Goal: Task Accomplishment & Management: Use online tool/utility

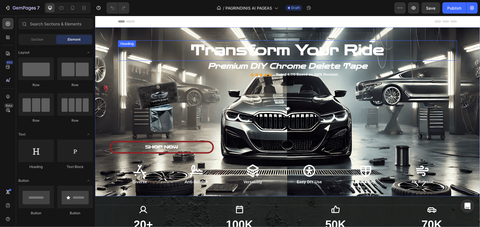
click at [153, 49] on h2 "Transform Your Ride" at bounding box center [287, 50] width 339 height 20
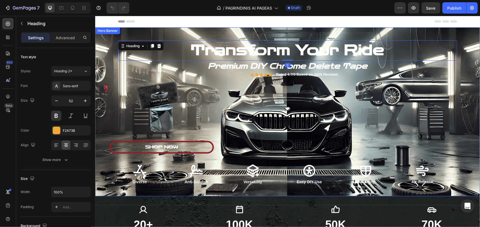
click at [154, 30] on div "Transform Your Ride Heading 0 Premium DIY Chrome Delete Tape Heading Icon Icon …" at bounding box center [287, 111] width 339 height 167
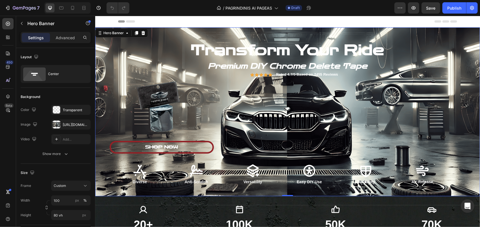
click at [105, 82] on div "Background Image" at bounding box center [287, 111] width 385 height 169
click at [85, 123] on icon "button" at bounding box center [85, 124] width 5 height 5
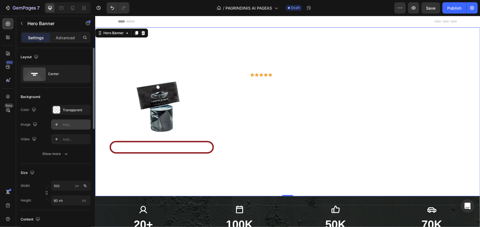
click at [57, 125] on icon at bounding box center [56, 124] width 5 height 5
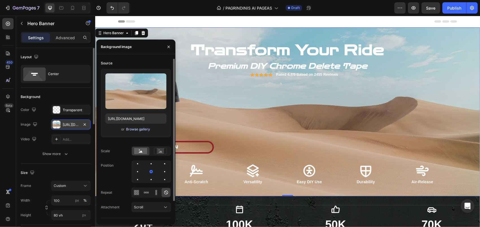
click at [141, 127] on div "Browse gallery" at bounding box center [138, 129] width 24 height 5
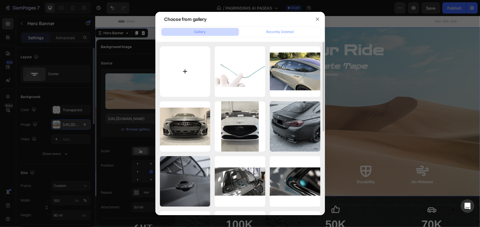
click at [190, 73] on input "file" at bounding box center [185, 71] width 51 height 51
type input "C:\fakepath\ChatGPT Image [DATE] 13_40_05.png"
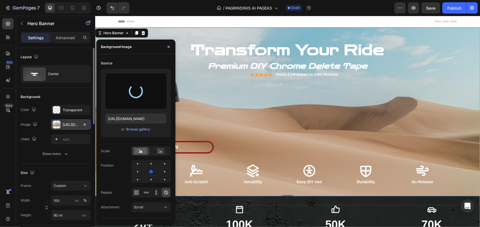
type input "[URL][DOMAIN_NAME]"
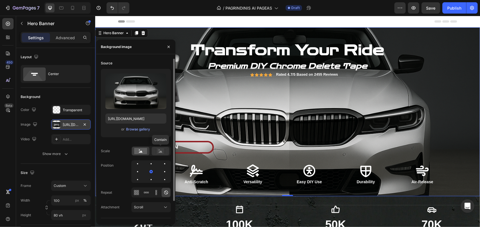
click at [162, 152] on rect at bounding box center [160, 151] width 7 height 6
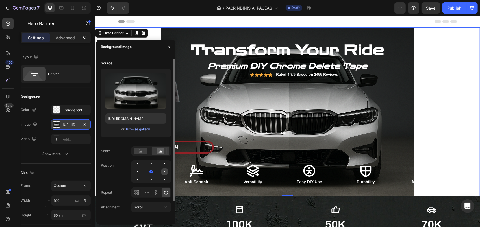
click at [141, 176] on div at bounding box center [137, 179] width 7 height 7
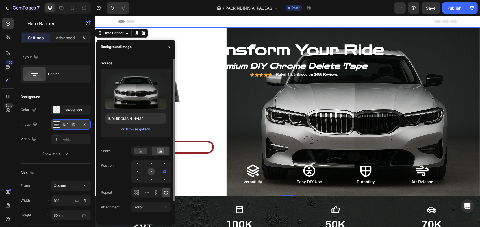
click at [161, 171] on div at bounding box center [164, 171] width 7 height 7
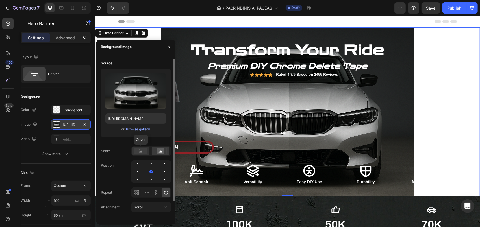
click at [141, 151] on rect at bounding box center [140, 151] width 13 height 6
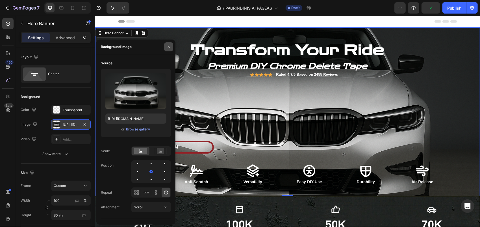
click at [168, 47] on icon "button" at bounding box center [168, 47] width 5 height 5
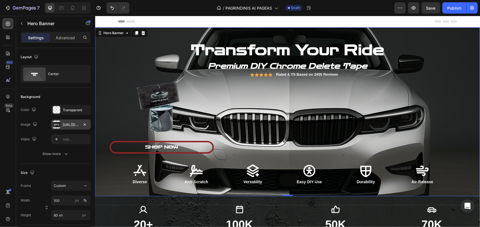
click at [109, 61] on div "Background Image" at bounding box center [287, 111] width 385 height 169
click at [86, 124] on icon "button" at bounding box center [85, 124] width 5 height 5
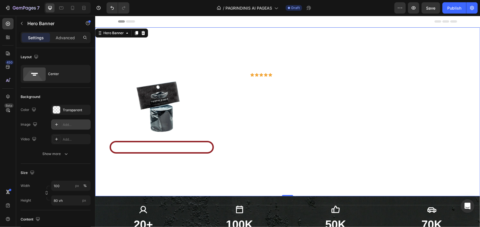
click at [62, 125] on div "Add..." at bounding box center [71, 125] width 40 height 10
type input "[URL][DOMAIN_NAME]"
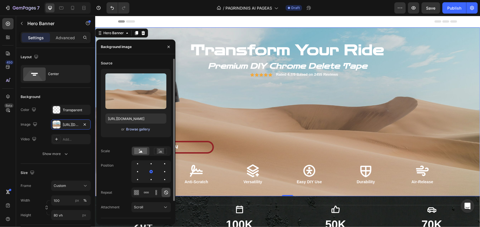
click at [131, 128] on div "Browse gallery" at bounding box center [138, 129] width 24 height 5
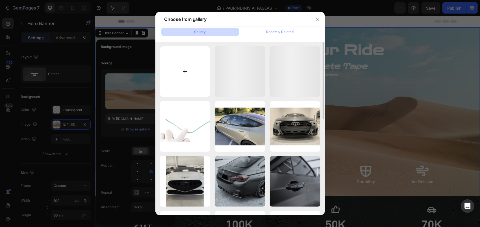
click at [175, 76] on input "file" at bounding box center [185, 71] width 51 height 51
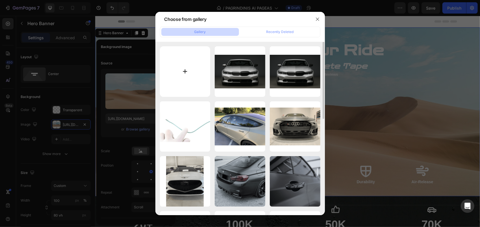
type input "C:\fakepath\zole.png"
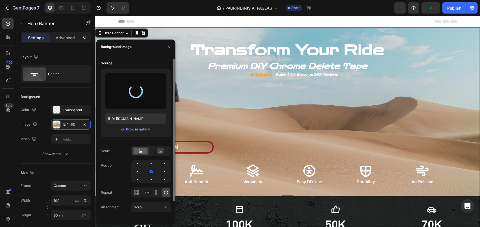
scroll to position [21, 0]
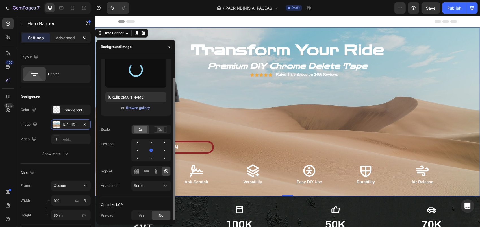
click at [122, 127] on div "Scale" at bounding box center [136, 130] width 70 height 10
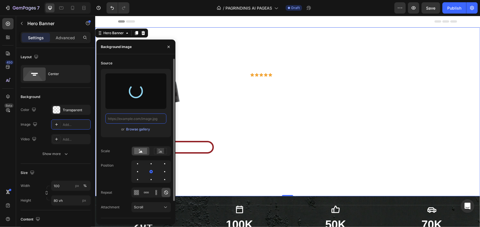
scroll to position [0, 0]
click at [133, 130] on div "Browse gallery" at bounding box center [138, 129] width 24 height 5
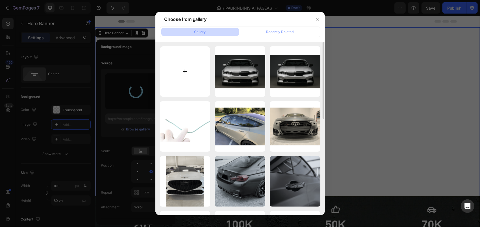
click at [192, 81] on input "file" at bounding box center [185, 71] width 51 height 51
type input "C:\fakepath\zole.png"
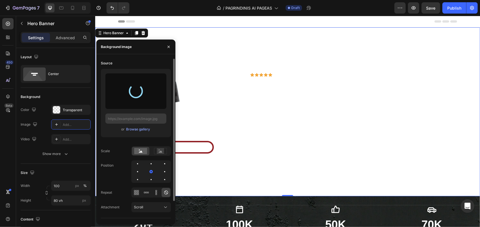
type input "[URL][DOMAIN_NAME]"
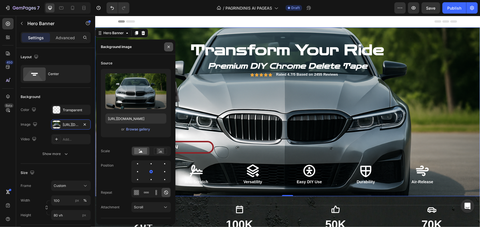
click at [170, 47] on icon "button" at bounding box center [168, 47] width 5 height 5
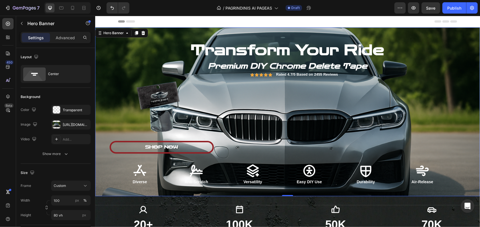
click at [118, 81] on img at bounding box center [160, 108] width 85 height 85
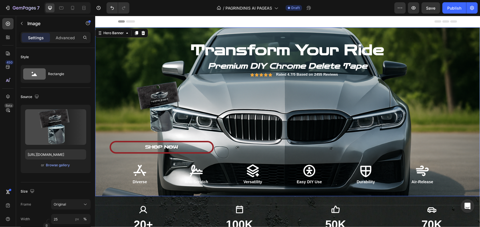
click at [99, 85] on div "Background Image" at bounding box center [287, 111] width 385 height 169
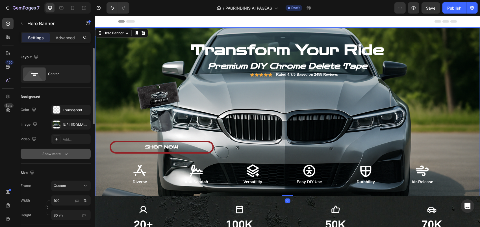
click at [68, 155] on icon "button" at bounding box center [66, 154] width 6 height 6
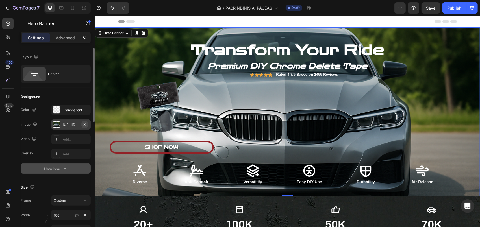
click at [84, 125] on icon "button" at bounding box center [85, 124] width 2 height 2
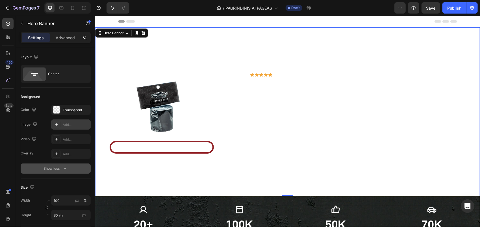
click at [63, 124] on div "Add..." at bounding box center [76, 124] width 27 height 5
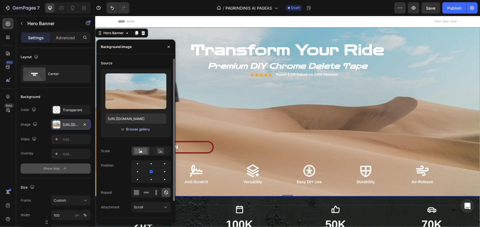
click at [145, 131] on div "Browse gallery" at bounding box center [138, 129] width 24 height 5
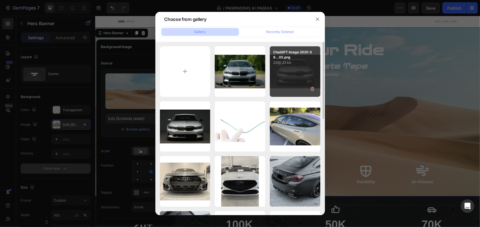
click at [285, 77] on div "ChatGPT Image 2025-08...05.png 2330.23 kb" at bounding box center [295, 71] width 51 height 51
type input "[URL][DOMAIN_NAME]"
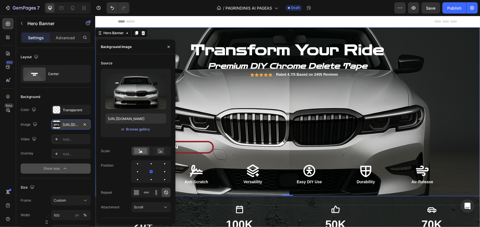
click at [180, 34] on div "Transform Your Ride Heading Premium DIY Chrome Delete Tape Heading Icon Icon Ic…" at bounding box center [287, 111] width 339 height 167
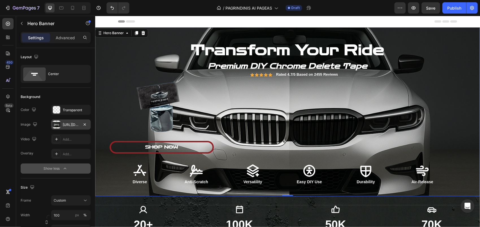
click at [109, 73] on div "Background Image" at bounding box center [287, 111] width 385 height 169
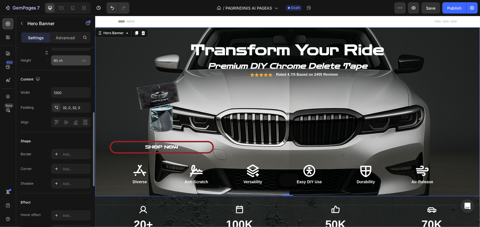
scroll to position [113, 0]
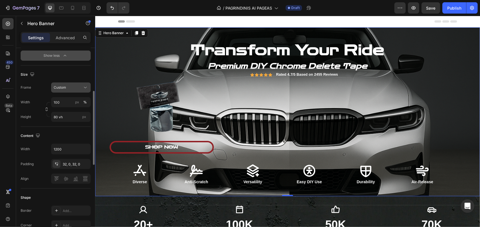
click at [64, 88] on span "Custom" at bounding box center [60, 87] width 12 height 5
click at [64, 100] on span "As banner source" at bounding box center [67, 101] width 28 height 5
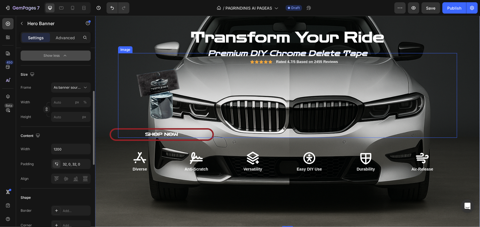
scroll to position [28, 0]
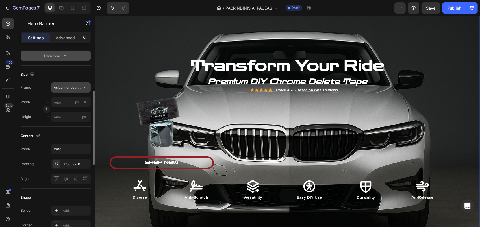
click at [76, 88] on span "As banner source" at bounding box center [68, 87] width 28 height 5
click at [64, 111] on span "Custom" at bounding box center [59, 111] width 12 height 5
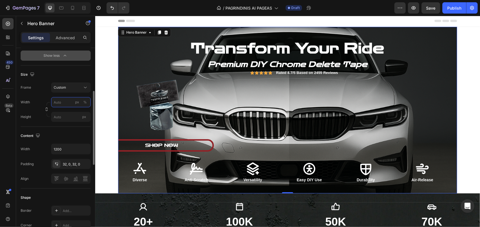
scroll to position [0, 0]
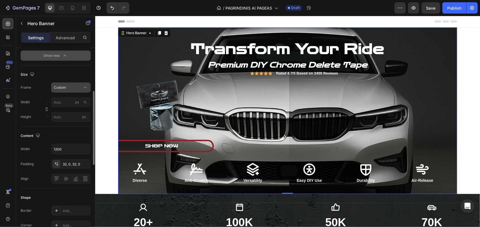
click at [64, 91] on button "Custom" at bounding box center [71, 88] width 40 height 10
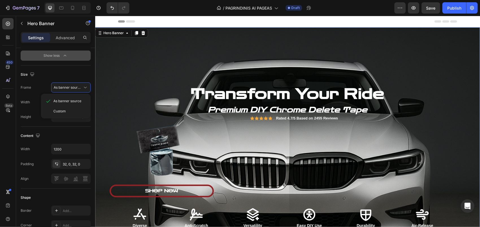
click at [99, 80] on div "Background Image" at bounding box center [287, 155] width 385 height 257
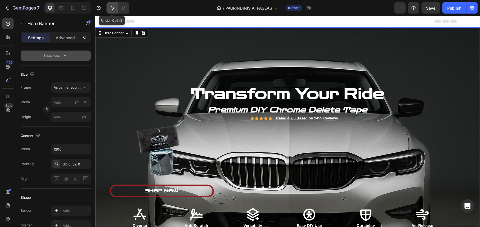
click at [114, 7] on icon "Undo/Redo" at bounding box center [112, 8] width 6 height 6
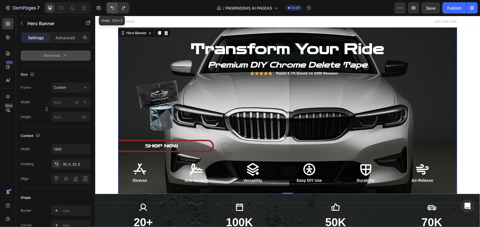
click at [114, 7] on icon "Undo/Redo" at bounding box center [112, 8] width 6 height 6
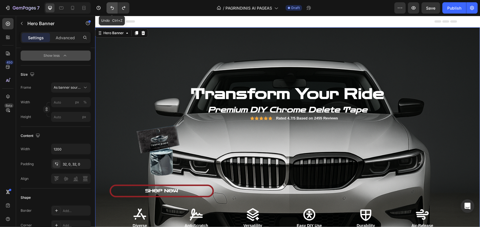
click at [114, 7] on icon "Undo/Redo" at bounding box center [112, 8] width 6 height 6
type input "100"
type input "80 vh"
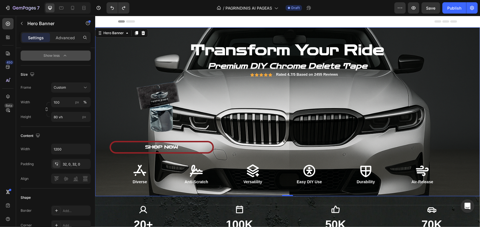
click at [109, 86] on div "Background Image" at bounding box center [287, 111] width 385 height 169
click at [67, 102] on input "100" at bounding box center [71, 102] width 40 height 10
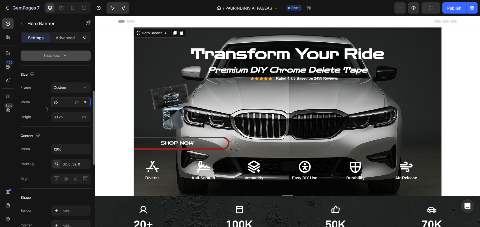
type input "8"
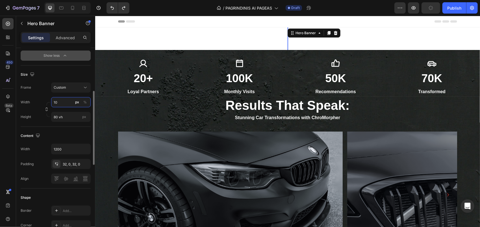
type input "100"
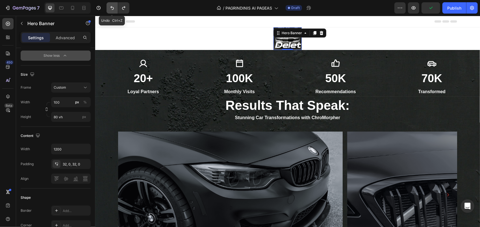
click at [110, 10] on icon "Undo/Redo" at bounding box center [112, 8] width 6 height 6
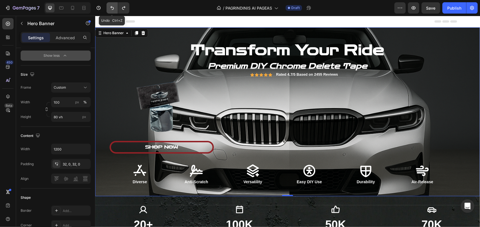
click at [110, 10] on icon "Undo/Redo" at bounding box center [112, 8] width 6 height 6
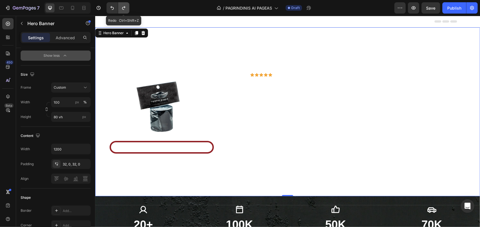
click at [124, 11] on icon "Undo/Redo" at bounding box center [124, 8] width 6 height 6
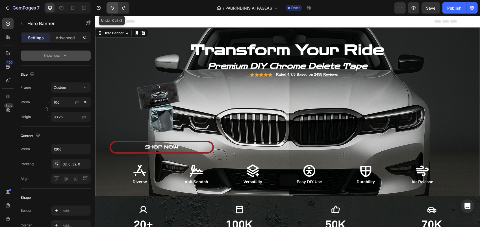
click at [110, 8] on icon "Undo/Redo" at bounding box center [112, 8] width 6 height 6
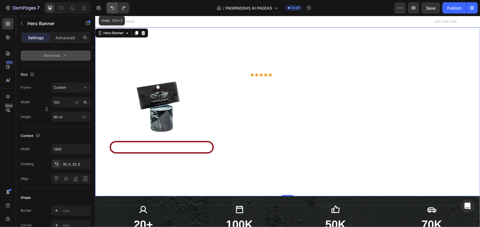
click at [110, 8] on icon "Undo/Redo" at bounding box center [112, 8] width 6 height 6
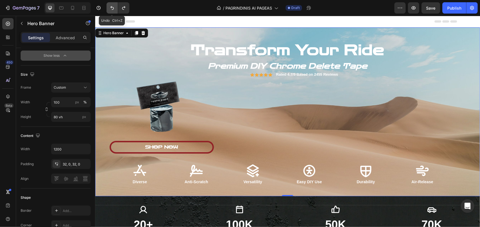
click at [110, 8] on icon "Undo/Redo" at bounding box center [112, 8] width 6 height 6
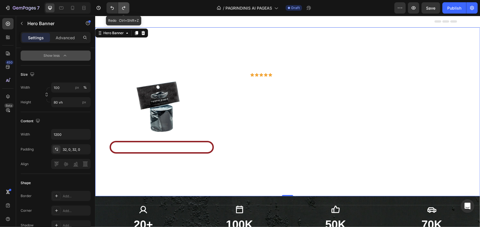
click at [122, 8] on icon "Undo/Redo" at bounding box center [124, 8] width 6 height 6
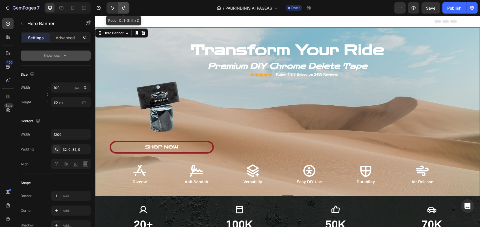
click at [122, 8] on icon "Undo/Redo" at bounding box center [124, 8] width 6 height 6
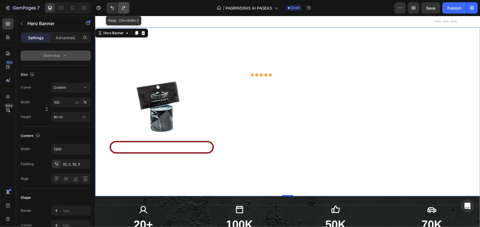
click at [122, 8] on icon "Undo/Redo" at bounding box center [123, 8] width 3 height 4
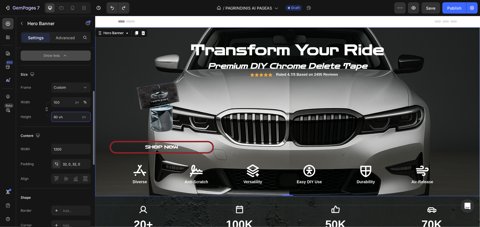
click at [68, 119] on input "80 vh" at bounding box center [71, 117] width 40 height 10
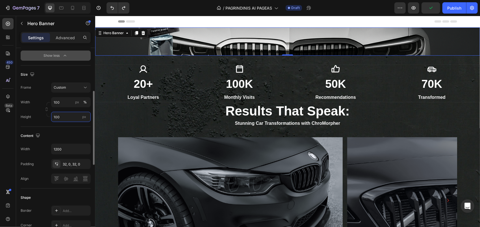
click at [73, 115] on input "100" at bounding box center [71, 117] width 40 height 10
drag, startPoint x: 71, startPoint y: 117, endPoint x: 37, endPoint y: 121, distance: 34.2
click at [37, 121] on div "Height 100 px" at bounding box center [56, 117] width 70 height 10
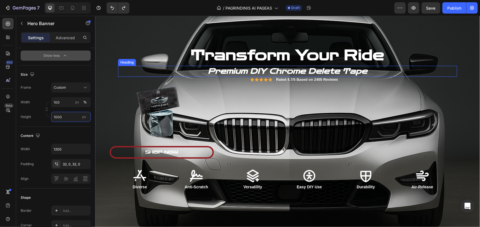
scroll to position [28, 0]
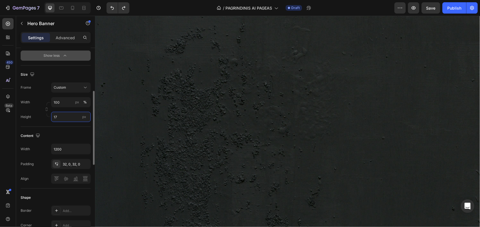
type input "1"
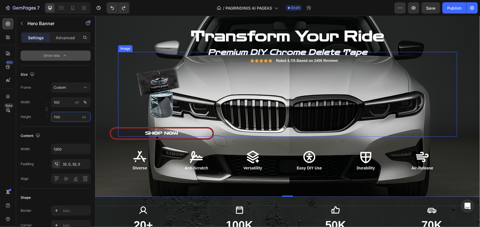
scroll to position [0, 0]
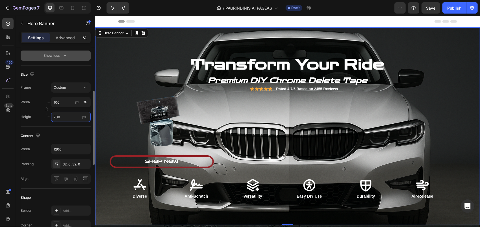
drag, startPoint x: 70, startPoint y: 116, endPoint x: 53, endPoint y: 120, distance: 17.8
click at [53, 120] on input "700" at bounding box center [71, 117] width 40 height 10
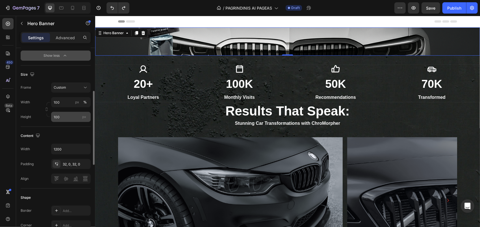
click at [88, 118] on div "px" at bounding box center [84, 116] width 8 height 7
click at [88, 118] on input "100" at bounding box center [71, 117] width 40 height 10
click at [84, 116] on span "px" at bounding box center [84, 117] width 4 height 4
click at [84, 116] on input "100" at bounding box center [71, 117] width 40 height 10
click at [72, 117] on input "100" at bounding box center [71, 117] width 40 height 10
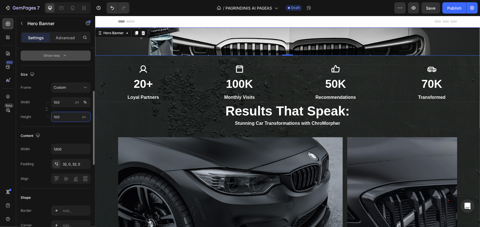
drag, startPoint x: 72, startPoint y: 117, endPoint x: 40, endPoint y: 118, distance: 31.4
click at [38, 118] on div "Height 100 px" at bounding box center [56, 117] width 70 height 10
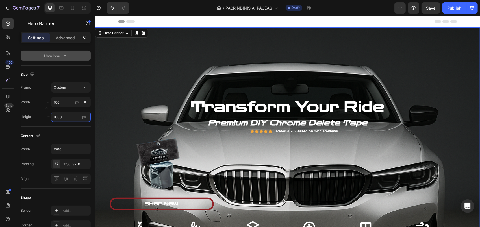
type input "1000"
click at [105, 80] on div "Background Image" at bounding box center [287, 168] width 385 height 283
click at [68, 35] on p "Advanced" at bounding box center [65, 38] width 19 height 6
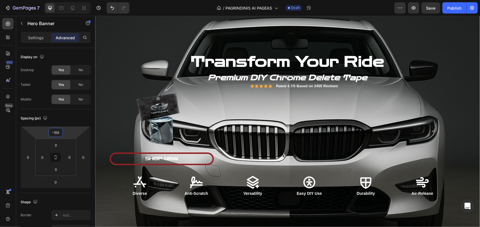
type input "-166"
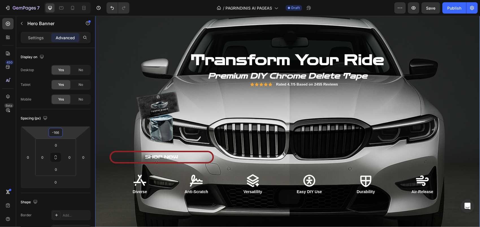
drag, startPoint x: 70, startPoint y: 132, endPoint x: 67, endPoint y: 155, distance: 23.1
click at [67, 0] on html "7 Version history / PAGRINDINIS AI PAGEAS Draft Preview Save Publish 450 Beta S…" at bounding box center [240, 0] width 480 height 0
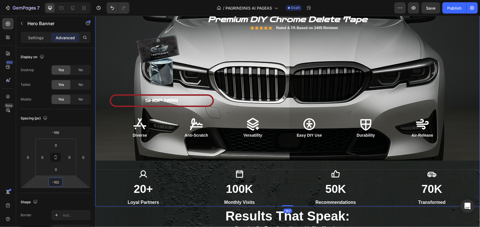
type input "-168"
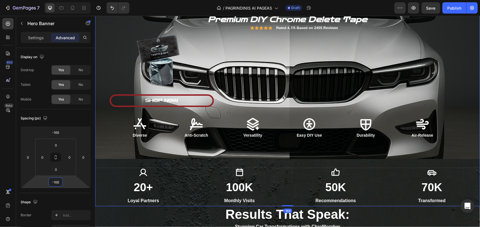
drag, startPoint x: 70, startPoint y: 183, endPoint x: 71, endPoint y: 207, distance: 23.7
click at [71, 0] on html "7 Version history / PAGRINDINIS AI PAGEAS Draft Preview Save Publish 450 Beta S…" at bounding box center [240, 0] width 480 height 0
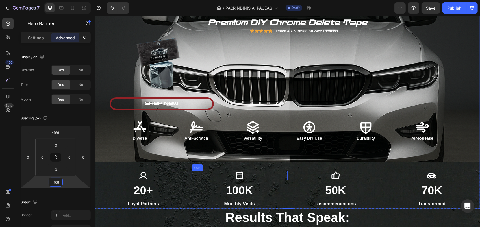
scroll to position [0, 0]
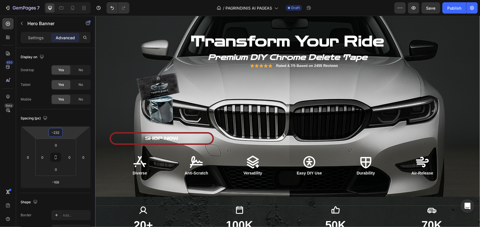
drag, startPoint x: 71, startPoint y: 135, endPoint x: 74, endPoint y: 144, distance: 9.7
click at [74, 0] on html "7 Version history / PAGRINDINIS AI PAGEAS Draft Preview Save Publish 450 Beta S…" at bounding box center [240, 0] width 480 height 0
click at [115, 10] on icon "Undo/Redo" at bounding box center [112, 8] width 6 height 6
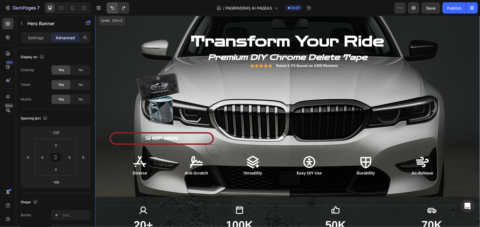
type input "-166"
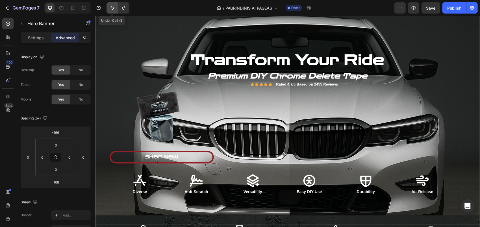
click at [115, 10] on icon "Undo/Redo" at bounding box center [112, 8] width 6 height 6
type input "0"
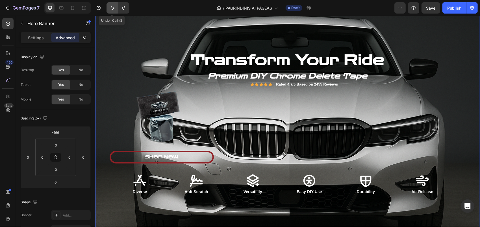
click at [115, 11] on icon "Undo/Redo" at bounding box center [112, 8] width 6 height 6
click at [115, 11] on button "Undo/Redo" at bounding box center [112, 7] width 11 height 11
type input "0"
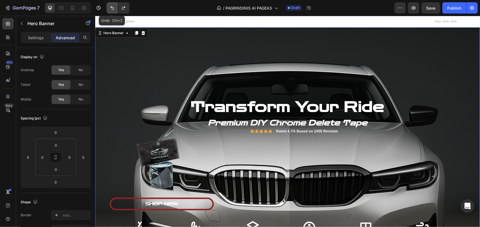
click at [116, 11] on button "Undo/Redo" at bounding box center [112, 7] width 11 height 11
click at [116, 12] on button "Undo/Redo" at bounding box center [112, 7] width 11 height 11
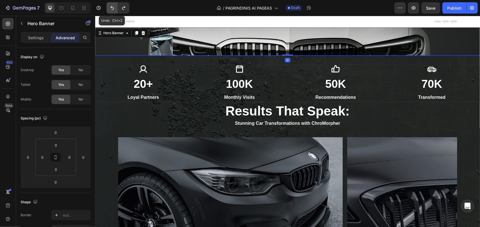
click at [116, 12] on button "Undo/Redo" at bounding box center [112, 7] width 11 height 11
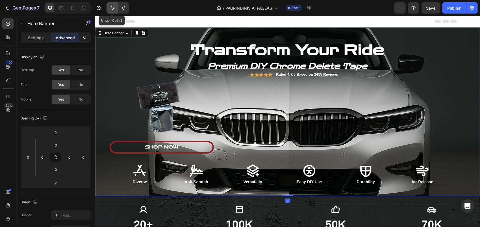
click at [116, 12] on button "Undo/Redo" at bounding box center [112, 7] width 11 height 11
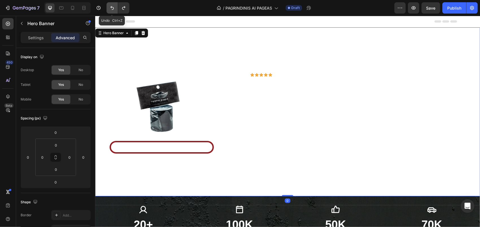
click at [116, 12] on button "Undo/Redo" at bounding box center [112, 7] width 11 height 11
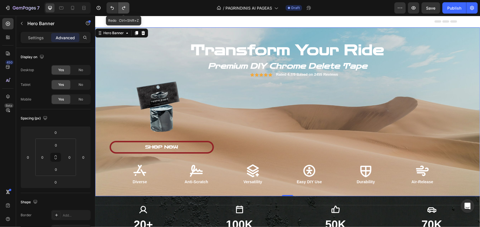
click at [128, 11] on button "Undo/Redo" at bounding box center [123, 7] width 11 height 11
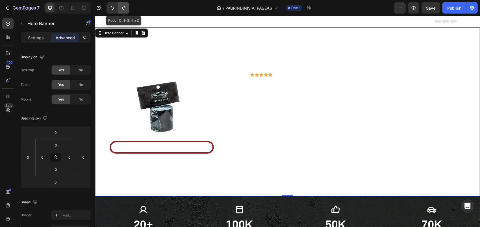
click at [128, 11] on button "Undo/Redo" at bounding box center [123, 7] width 11 height 11
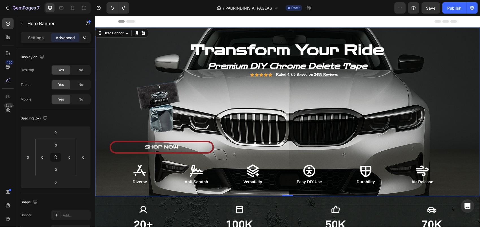
click at [105, 98] on div "Background Image" at bounding box center [287, 111] width 385 height 169
click at [41, 39] on p "Settings" at bounding box center [36, 38] width 16 height 6
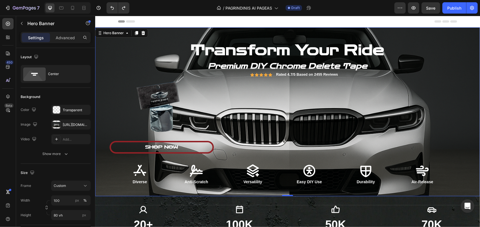
click at [112, 97] on div "Background Image" at bounding box center [287, 111] width 385 height 169
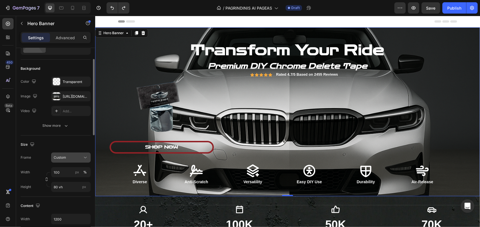
click at [77, 159] on div "Custom" at bounding box center [68, 157] width 28 height 5
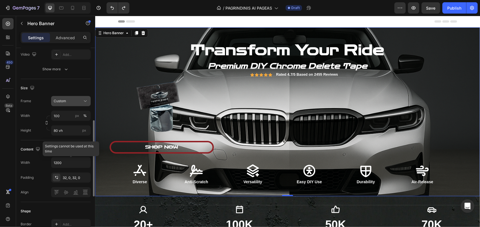
scroll to position [113, 0]
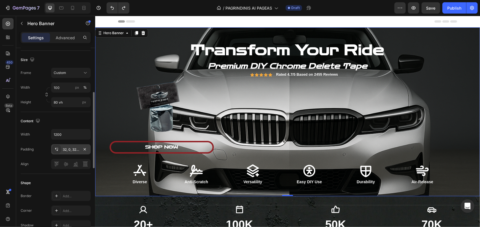
click at [56, 149] on icon at bounding box center [56, 149] width 5 height 5
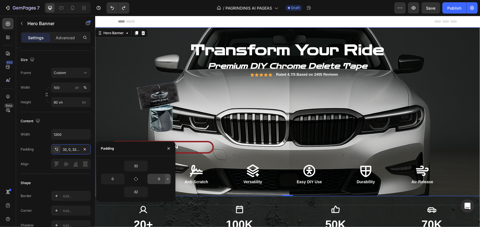
drag, startPoint x: 167, startPoint y: 178, endPoint x: 168, endPoint y: 181, distance: 3.8
click at [168, 181] on button "button" at bounding box center [168, 179] width 6 height 10
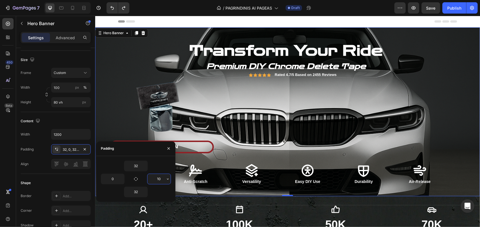
type input "1"
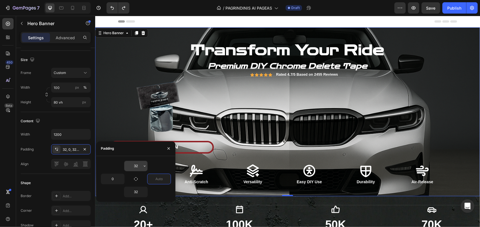
type input "0"
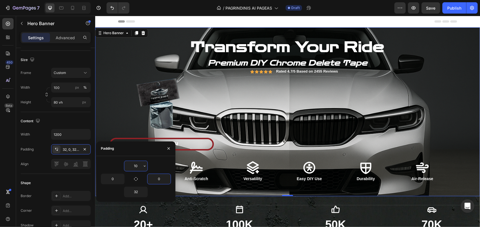
type input "1"
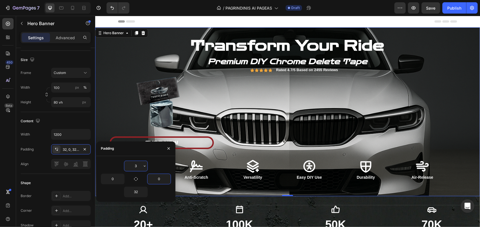
type input "32"
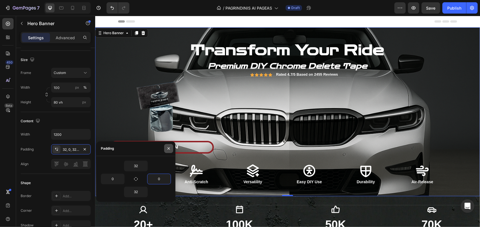
click at [169, 149] on icon "button" at bounding box center [168, 148] width 5 height 5
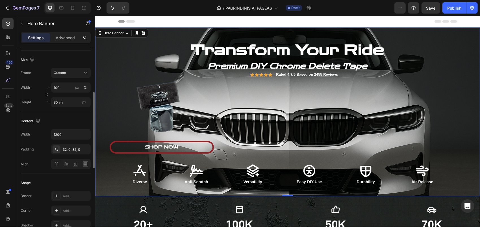
drag, startPoint x: 35, startPoint y: 164, endPoint x: 56, endPoint y: 162, distance: 20.7
click at [36, 164] on div "Align" at bounding box center [56, 164] width 70 height 10
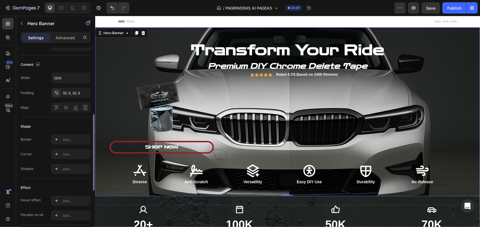
scroll to position [198, 0]
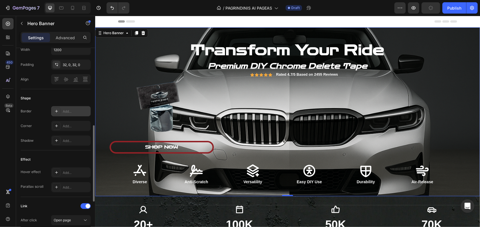
click at [62, 109] on div "Add..." at bounding box center [71, 111] width 40 height 10
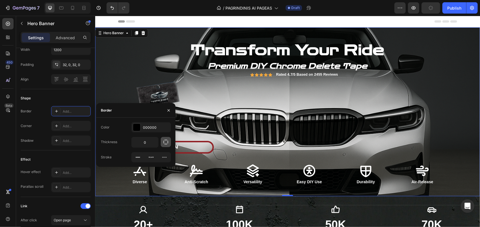
click at [166, 144] on icon "button" at bounding box center [166, 142] width 5 height 5
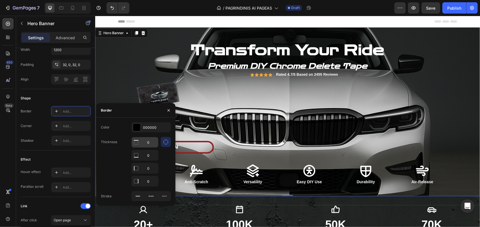
click at [135, 144] on icon at bounding box center [136, 143] width 6 height 6
click at [153, 196] on icon at bounding box center [152, 196] width 1 height 1
type input "1"
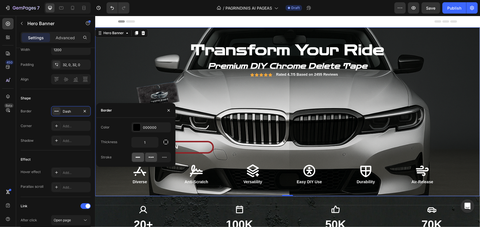
click at [138, 157] on icon at bounding box center [138, 158] width 6 height 6
click at [170, 111] on icon "button" at bounding box center [168, 110] width 5 height 5
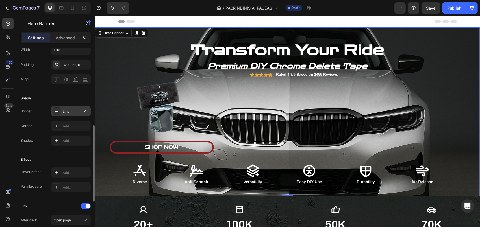
click at [56, 111] on icon at bounding box center [56, 111] width 5 height 5
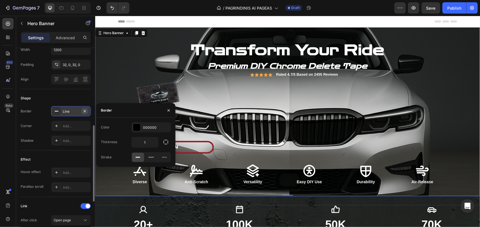
click at [82, 110] on button "button" at bounding box center [84, 111] width 7 height 7
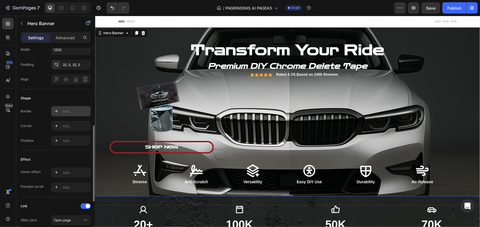
scroll to position [226, 0]
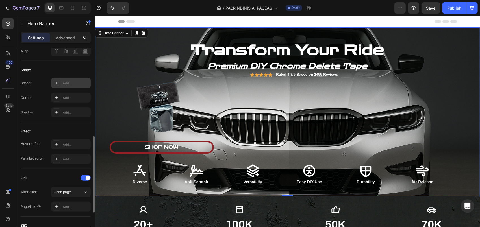
click at [51, 145] on div "Hover effect Add..." at bounding box center [56, 144] width 70 height 10
click at [62, 142] on div "Add..." at bounding box center [71, 144] width 40 height 10
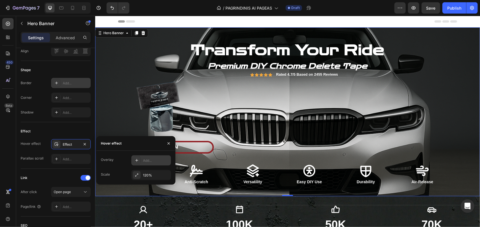
click at [139, 162] on div at bounding box center [137, 161] width 8 height 8
click at [87, 132] on div "Effect" at bounding box center [56, 131] width 70 height 9
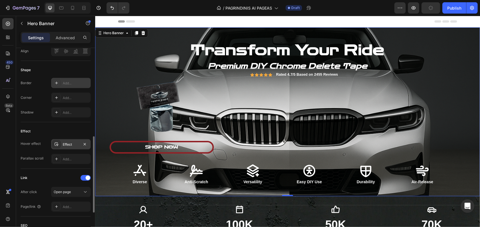
click at [67, 144] on div "Effect" at bounding box center [71, 144] width 16 height 5
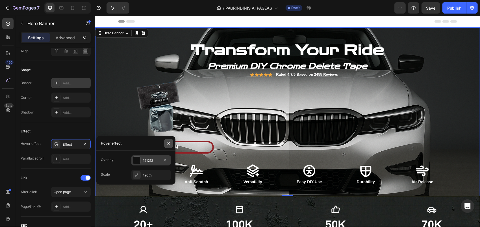
click at [168, 144] on icon "button" at bounding box center [168, 143] width 5 height 5
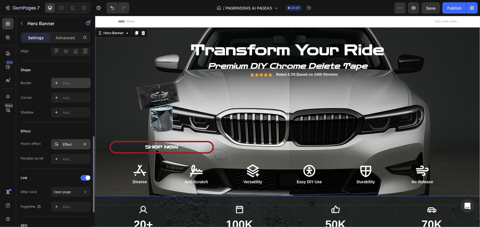
scroll to position [283, 0]
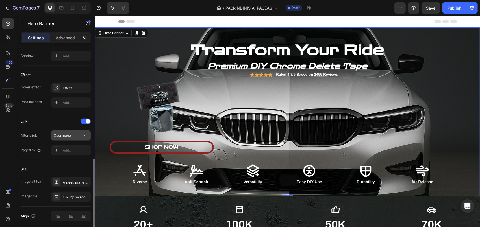
click at [67, 135] on span "Open page" at bounding box center [62, 135] width 17 height 4
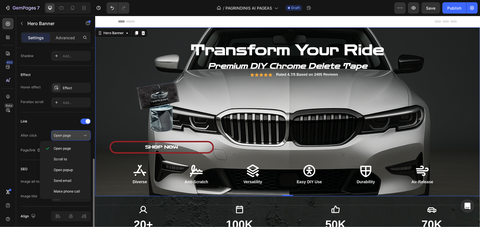
click at [67, 135] on span "Open page" at bounding box center [62, 135] width 17 height 4
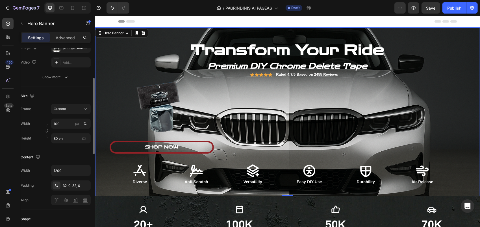
scroll to position [49, 0]
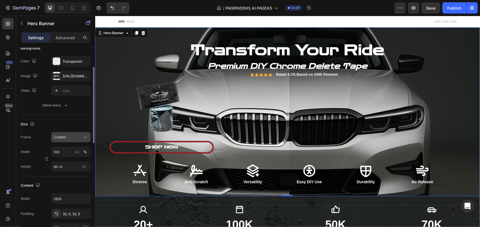
click at [74, 133] on button "Custom" at bounding box center [71, 137] width 40 height 10
click at [67, 106] on icon "button" at bounding box center [66, 106] width 6 height 6
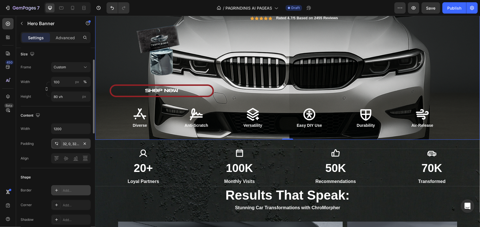
scroll to position [105, 0]
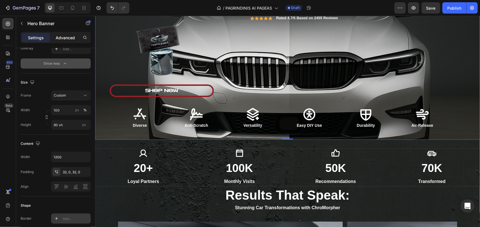
click at [63, 34] on div "Advanced" at bounding box center [65, 37] width 28 height 9
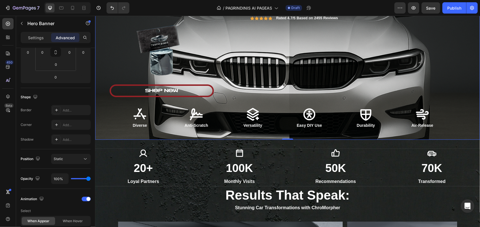
type input "41%"
type input "41"
type input "35%"
type input "35"
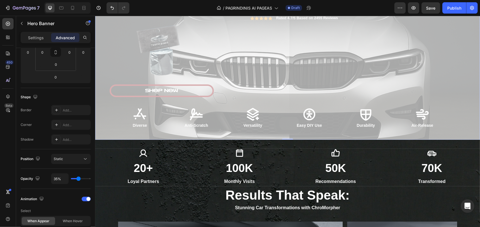
type input "87%"
type input "87"
type input "97%"
type input "97"
type input "100%"
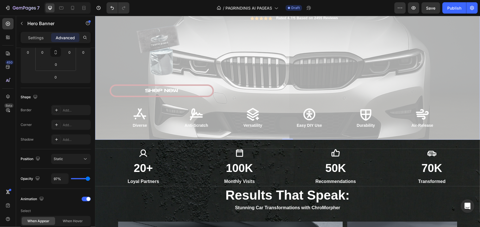
type input "100"
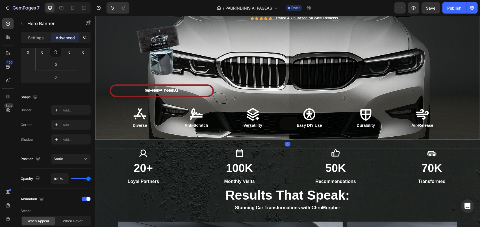
drag, startPoint x: 88, startPoint y: 180, endPoint x: 0, endPoint y: 162, distance: 89.5
click at [91, 178] on input "range" at bounding box center [81, 178] width 20 height 1
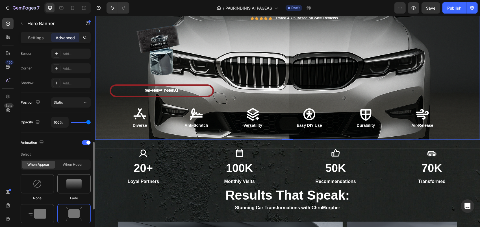
scroll to position [190, 0]
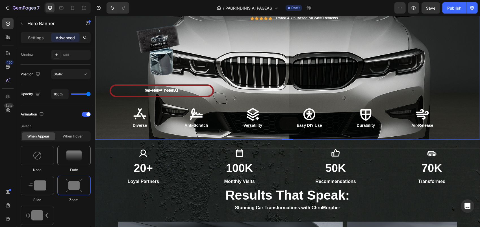
click at [85, 157] on div at bounding box center [73, 155] width 33 height 19
click at [43, 185] on img at bounding box center [38, 186] width 18 height 10
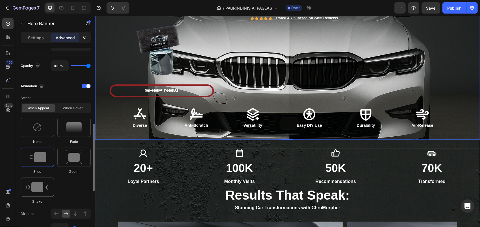
click at [49, 183] on div at bounding box center [37, 187] width 33 height 19
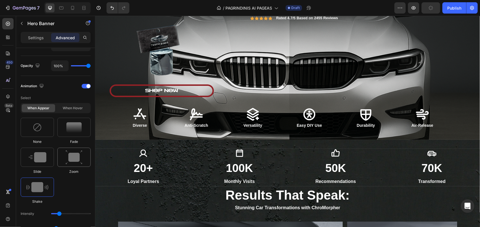
scroll to position [190, 0]
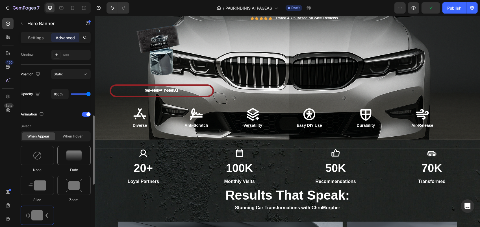
click at [76, 160] on div at bounding box center [73, 155] width 33 height 19
type input "1.7"
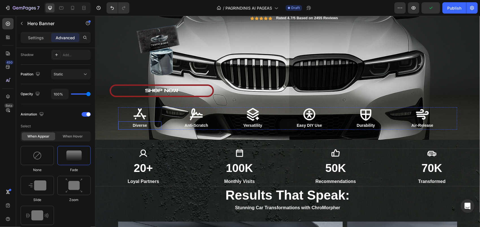
scroll to position [0, 0]
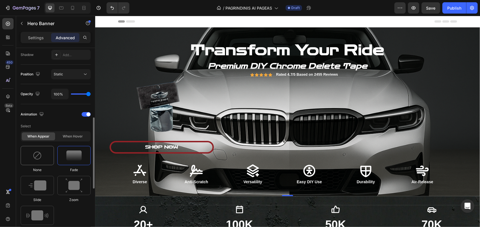
click at [50, 163] on div at bounding box center [37, 155] width 33 height 19
click at [73, 159] on img at bounding box center [73, 156] width 15 height 10
click at [71, 183] on img at bounding box center [74, 186] width 17 height 14
click at [57, 163] on div "None" at bounding box center [73, 159] width 33 height 27
click at [51, 160] on div at bounding box center [37, 155] width 33 height 19
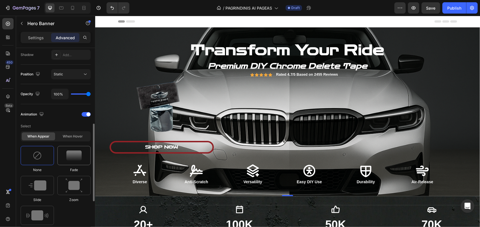
click at [81, 154] on img at bounding box center [73, 156] width 15 height 10
click at [46, 158] on div at bounding box center [37, 155] width 33 height 19
click at [72, 157] on img at bounding box center [73, 156] width 15 height 10
click at [41, 156] on img at bounding box center [37, 155] width 9 height 9
click at [71, 154] on img at bounding box center [73, 156] width 15 height 10
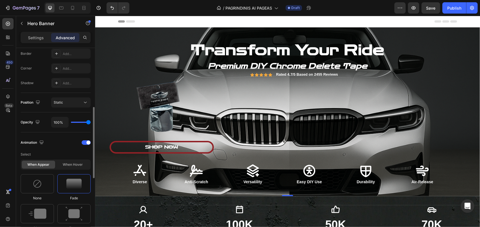
scroll to position [133, 0]
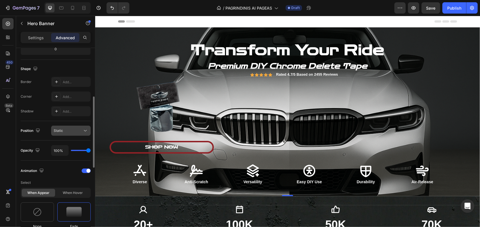
click at [75, 129] on div "Static" at bounding box center [68, 130] width 29 height 5
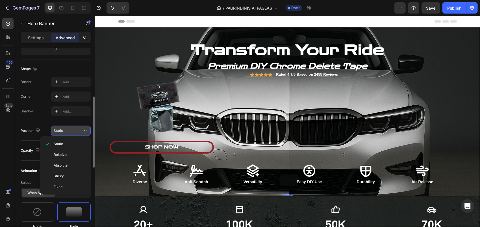
click at [75, 129] on div "Static" at bounding box center [68, 130] width 29 height 5
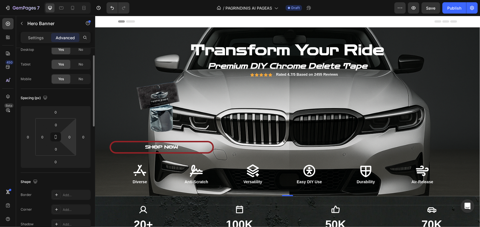
scroll to position [0, 0]
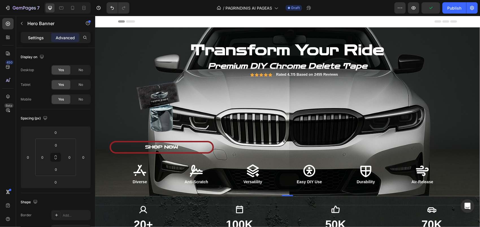
click at [39, 37] on p "Settings" at bounding box center [36, 38] width 16 height 6
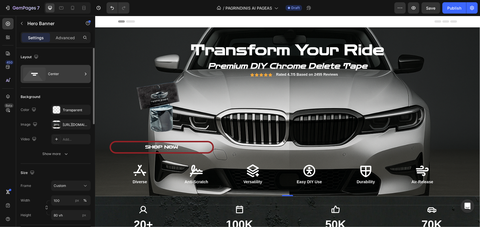
click at [57, 78] on div "Center" at bounding box center [65, 74] width 34 height 13
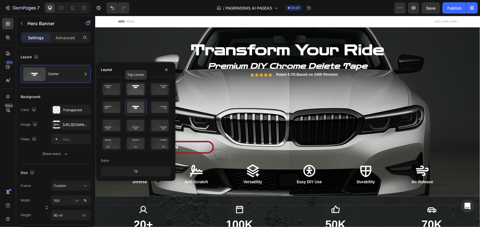
click at [142, 91] on icon at bounding box center [135, 89] width 21 height 15
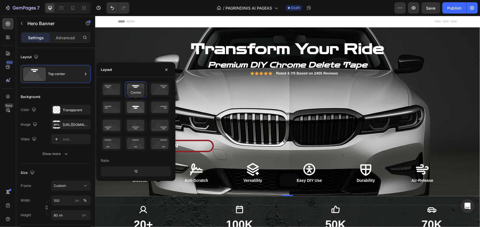
click at [136, 107] on icon at bounding box center [135, 107] width 21 height 15
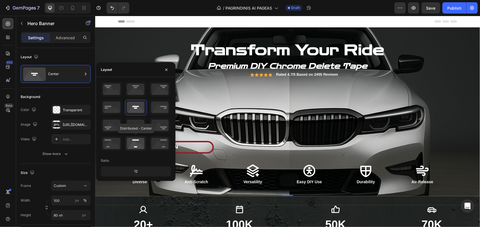
click at [134, 140] on icon at bounding box center [135, 143] width 21 height 15
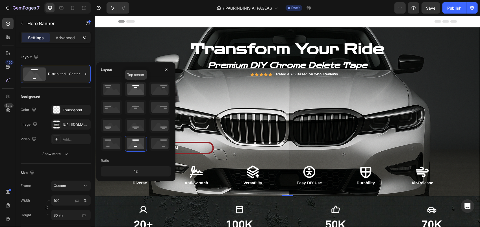
click at [136, 93] on icon at bounding box center [135, 89] width 21 height 15
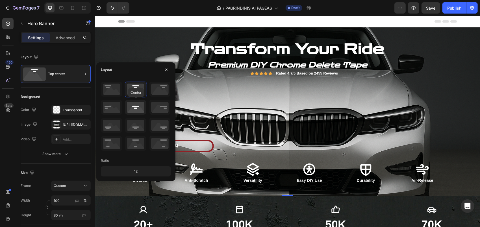
click at [135, 111] on icon at bounding box center [135, 107] width 21 height 15
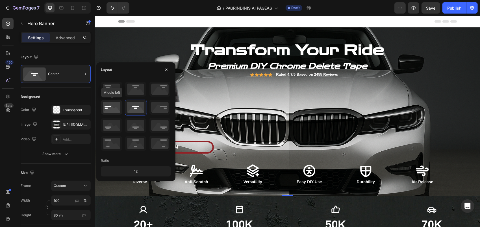
click at [110, 107] on icon at bounding box center [111, 107] width 21 height 15
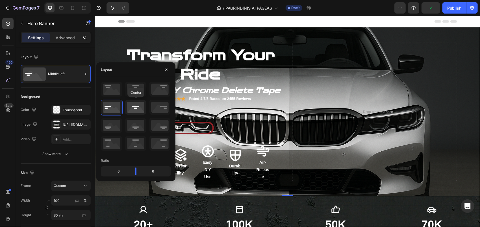
click at [136, 107] on icon at bounding box center [135, 107] width 21 height 15
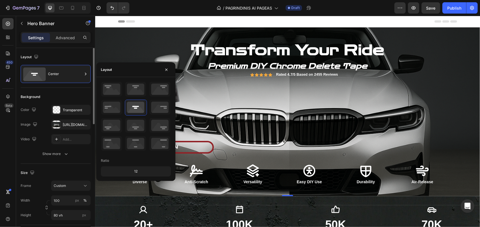
click at [71, 55] on div "Layout" at bounding box center [56, 57] width 70 height 9
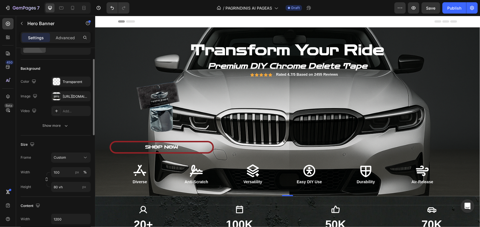
scroll to position [57, 0]
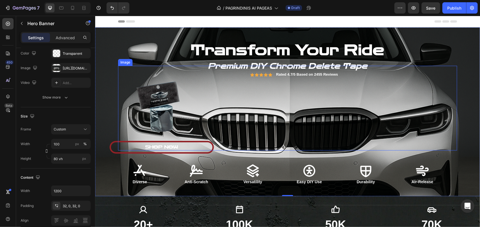
click at [125, 109] on img at bounding box center [160, 108] width 85 height 85
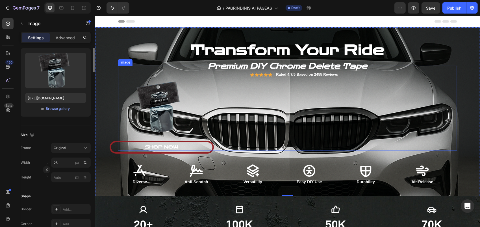
scroll to position [0, 0]
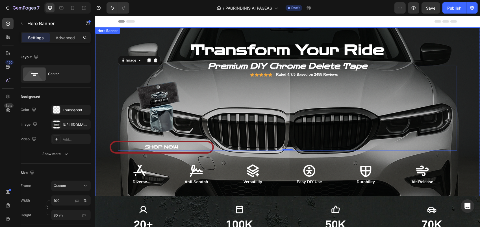
click at [110, 114] on div "Overlay" at bounding box center [287, 111] width 385 height 169
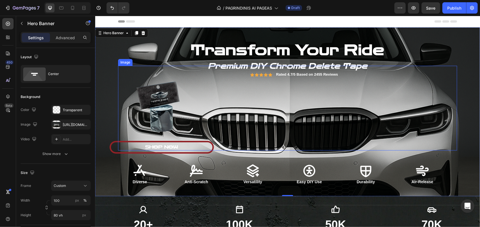
click at [131, 125] on img at bounding box center [160, 108] width 85 height 85
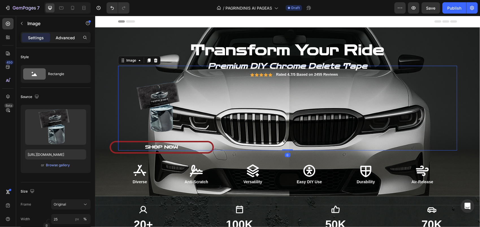
click at [73, 39] on p "Advanced" at bounding box center [65, 38] width 19 height 6
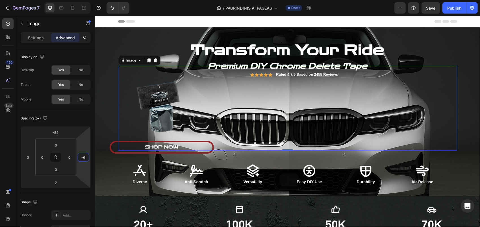
type input "0"
click at [84, 0] on html "7 Version history / PAGRINDINIS AI PAGEAS Draft Preview Save Publish 450 Beta S…" at bounding box center [240, 0] width 480 height 0
click at [110, 7] on icon "Undo/Redo" at bounding box center [112, 8] width 6 height 6
click at [111, 7] on icon "Undo/Redo" at bounding box center [112, 8] width 3 height 4
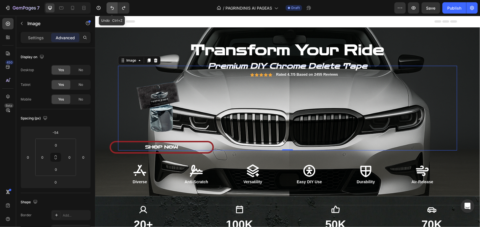
click at [115, 8] on icon "Undo/Redo" at bounding box center [112, 8] width 6 height 6
click at [125, 10] on icon "Undo/Redo" at bounding box center [124, 8] width 6 height 6
click at [112, 10] on icon "Undo/Redo" at bounding box center [112, 8] width 3 height 4
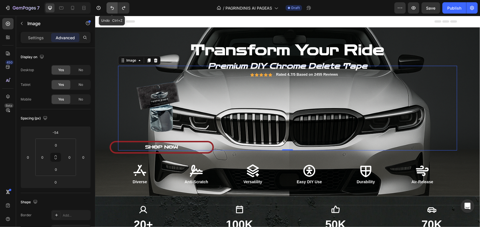
click at [112, 10] on icon "Undo/Redo" at bounding box center [112, 8] width 3 height 4
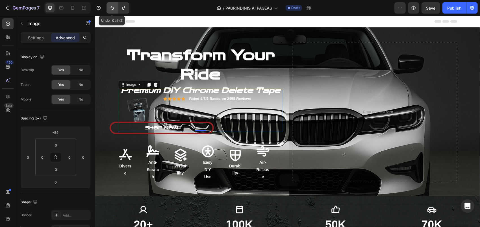
click at [112, 10] on icon "Undo/Redo" at bounding box center [112, 8] width 3 height 4
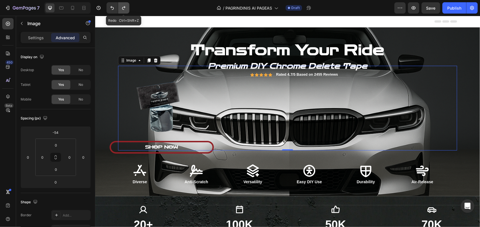
click at [123, 9] on icon "Undo/Redo" at bounding box center [124, 8] width 6 height 6
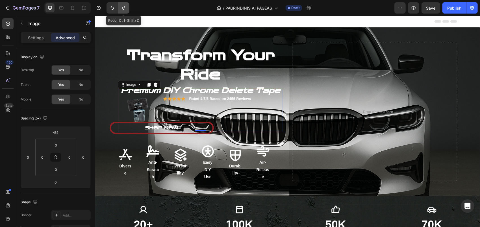
click at [124, 9] on icon "Undo/Redo" at bounding box center [124, 8] width 6 height 6
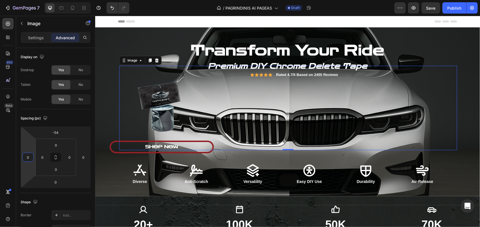
type input "-2"
drag, startPoint x: 31, startPoint y: 149, endPoint x: 39, endPoint y: 149, distance: 8.5
click at [39, 0] on html "7 Version history / PAGRINDINIS AI PAGEAS Draft Preview Save Publish 450 Beta S…" at bounding box center [240, 0] width 480 height 0
drag, startPoint x: 33, startPoint y: 157, endPoint x: 27, endPoint y: 159, distance: 5.8
click at [27, 159] on div "-2" at bounding box center [27, 157] width 11 height 9
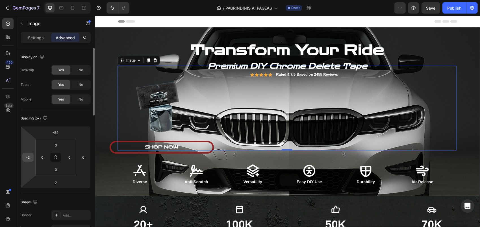
click at [30, 156] on div "-2" at bounding box center [27, 157] width 11 height 9
click at [30, 156] on input "-2" at bounding box center [28, 157] width 8 height 8
type input "0"
click at [81, 120] on div "Spacing (px)" at bounding box center [56, 118] width 70 height 9
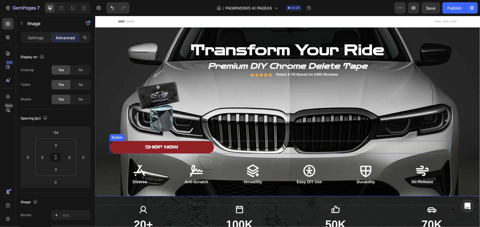
click at [117, 147] on link "SHOP NOW" at bounding box center [161, 147] width 104 height 13
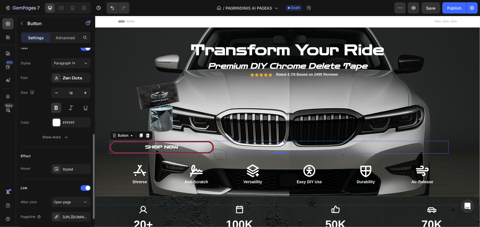
scroll to position [253, 0]
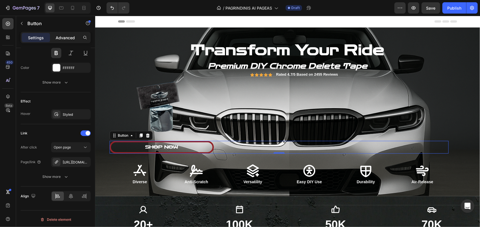
click at [63, 35] on p "Advanced" at bounding box center [65, 38] width 19 height 6
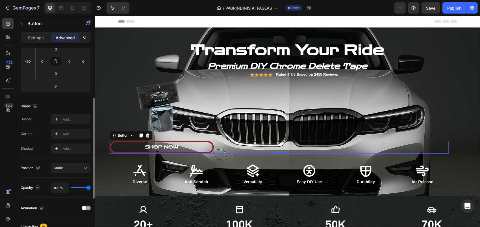
scroll to position [0, 0]
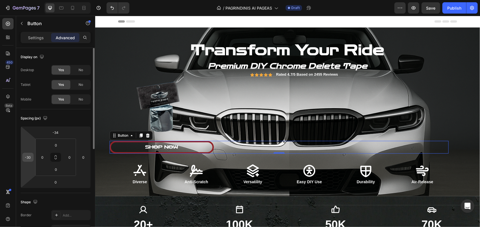
click at [33, 157] on div "-30" at bounding box center [27, 157] width 11 height 9
click at [31, 157] on input "-30" at bounding box center [28, 157] width 8 height 8
type input "0"
click at [0, 0] on div "Spacing (px) -34 0 0 0 0 0 0 0" at bounding box center [0, 0] width 0 height 0
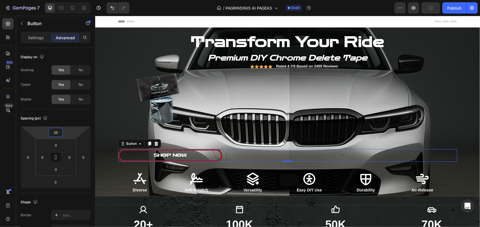
type input "32"
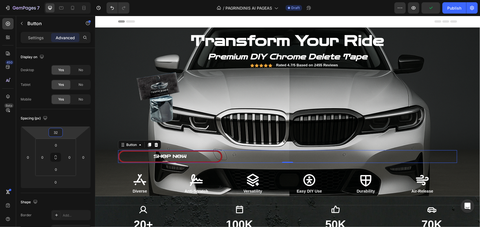
drag, startPoint x: 72, startPoint y: 137, endPoint x: 76, endPoint y: 128, distance: 10.1
click at [76, 0] on html "7 Version history / PAGRINDINIS AI PAGEAS Draft Preview Publish 450 Beta Sectio…" at bounding box center [240, 0] width 480 height 0
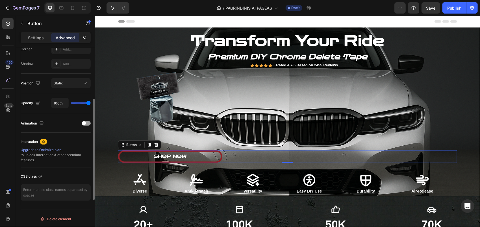
scroll to position [96, 0]
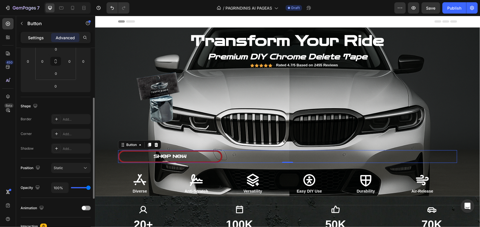
click at [38, 38] on p "Settings" at bounding box center [36, 38] width 16 height 6
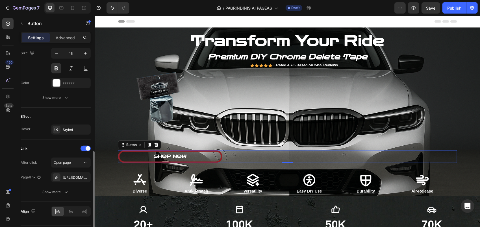
scroll to position [253, 0]
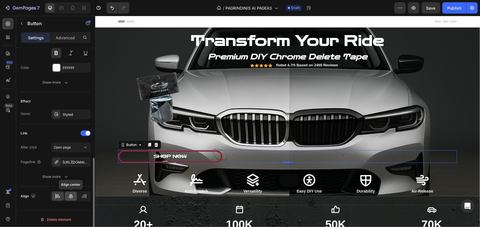
click at [70, 196] on icon at bounding box center [71, 196] width 4 height 5
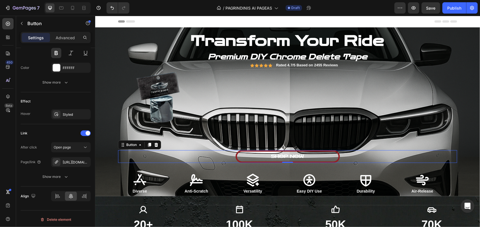
click at [215, 156] on div "SHOP NOW Button 0" at bounding box center [287, 156] width 339 height 13
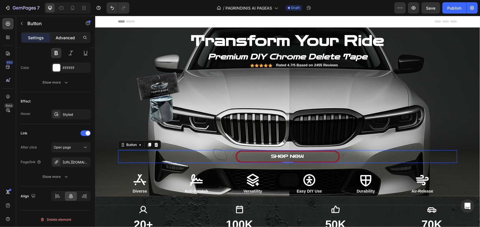
click at [63, 36] on p "Advanced" at bounding box center [65, 38] width 19 height 6
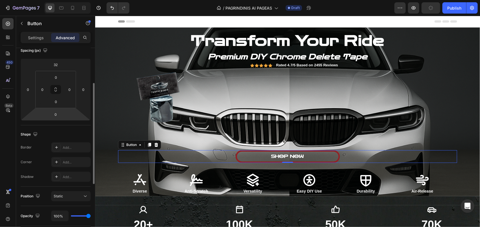
scroll to position [0, 0]
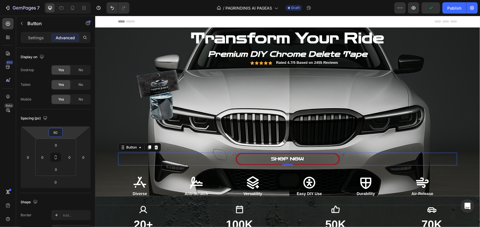
type input "62"
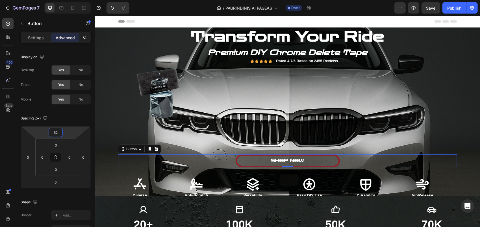
drag, startPoint x: 68, startPoint y: 131, endPoint x: 68, endPoint y: 126, distance: 4.2
click at [68, 0] on html "7 Version history / PAGRINDINIS AI PAGEAS Draft Preview Save Publish 450 Beta S…" at bounding box center [240, 0] width 480 height 0
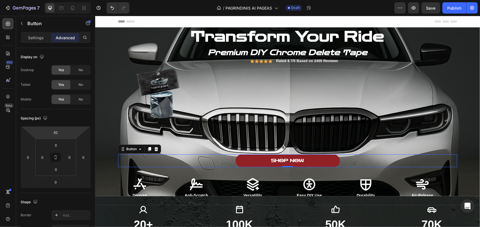
click at [322, 163] on link "SHOP NOW" at bounding box center [287, 160] width 104 height 13
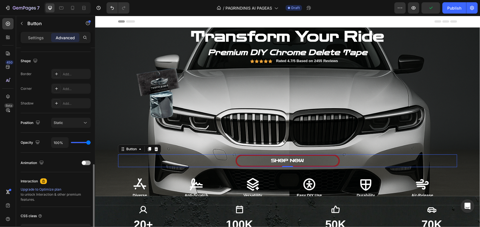
scroll to position [181, 0]
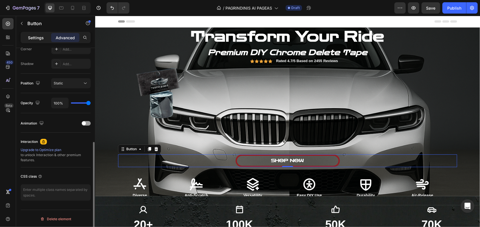
click at [36, 36] on p "Settings" at bounding box center [36, 38] width 16 height 6
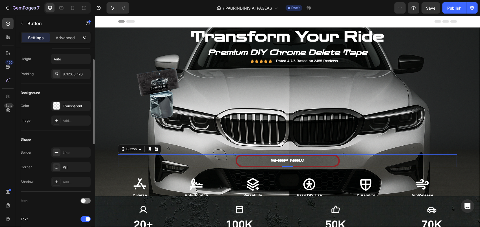
scroll to position [0, 0]
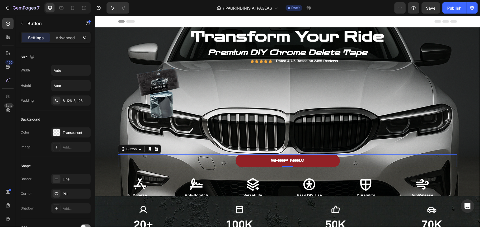
click at [251, 159] on link "SHOP NOW" at bounding box center [287, 160] width 104 height 13
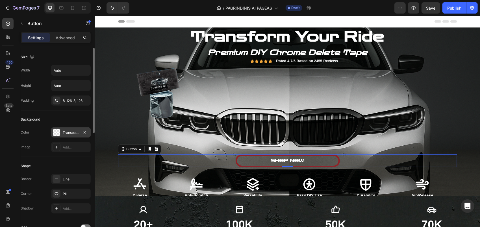
click at [66, 131] on div "Transparent" at bounding box center [71, 132] width 16 height 5
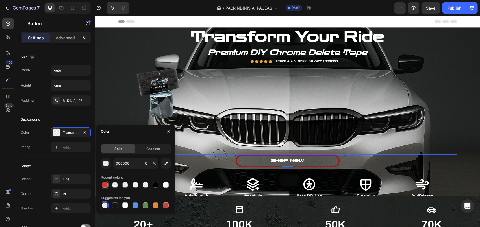
click at [107, 187] on div at bounding box center [105, 185] width 6 height 6
type input "D63837"
type input "100"
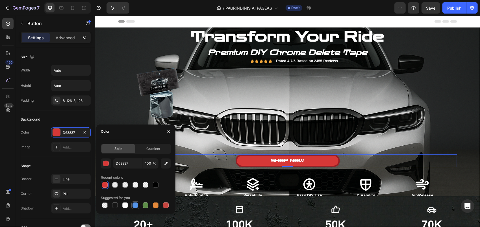
click at [138, 205] on div at bounding box center [136, 206] width 6 height 6
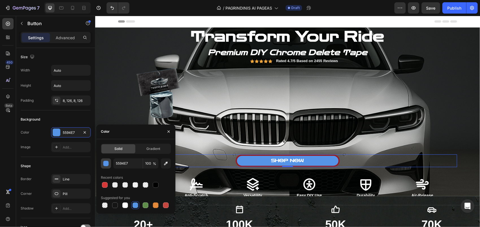
click at [107, 164] on div "button" at bounding box center [106, 164] width 6 height 6
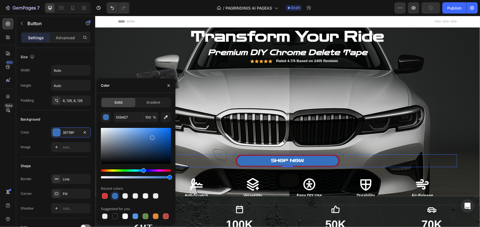
type input "3571BF"
drag, startPoint x: 146, startPoint y: 133, endPoint x: 152, endPoint y: 137, distance: 7.4
click at [152, 137] on div at bounding box center [152, 138] width 5 height 5
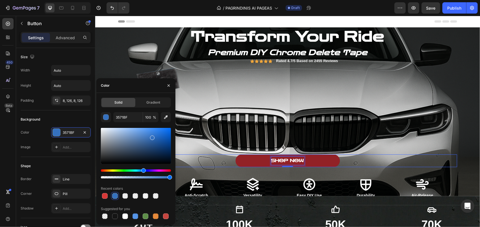
click at [298, 160] on p "SHOP NOW" at bounding box center [287, 161] width 33 height 8
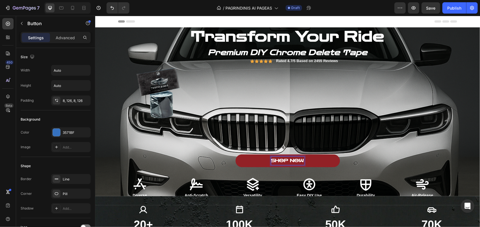
click at [301, 160] on p "SHOP NOW" at bounding box center [287, 161] width 33 height 8
drag, startPoint x: 301, startPoint y: 160, endPoint x: 274, endPoint y: 160, distance: 27.1
click at [274, 160] on p "SHOP NOW" at bounding box center [287, 161] width 33 height 8
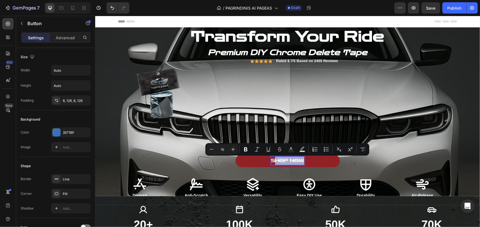
click at [274, 160] on p "SHOP NOW" at bounding box center [287, 161] width 33 height 8
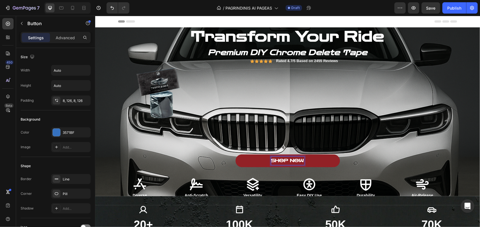
click at [300, 160] on p "SHOP NOW" at bounding box center [287, 161] width 33 height 8
drag, startPoint x: 301, startPoint y: 159, endPoint x: 270, endPoint y: 163, distance: 31.3
click at [271, 163] on p "SHOP NOW" at bounding box center [287, 161] width 33 height 8
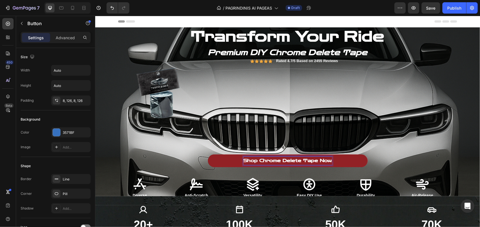
click at [236, 162] on link "Shop Chrome Delete Tape Now" at bounding box center [288, 160] width 160 height 13
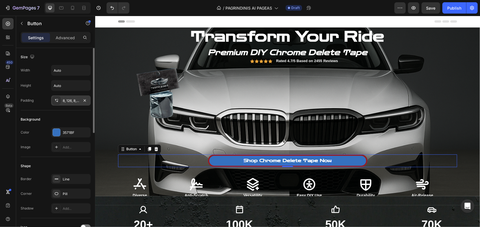
click at [59, 100] on div at bounding box center [57, 101] width 8 height 8
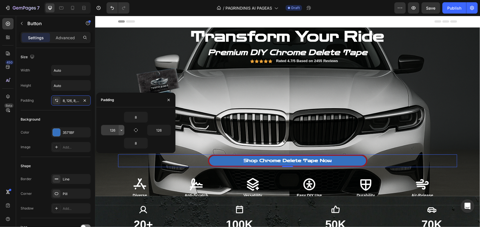
click at [122, 129] on icon "button" at bounding box center [121, 130] width 5 height 5
type input "5"
type input "20"
click at [161, 130] on input "126" at bounding box center [159, 130] width 23 height 10
type input "20"
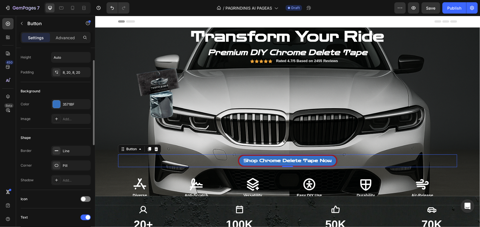
scroll to position [57, 0]
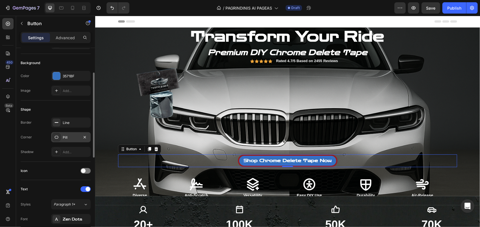
click at [68, 138] on div "Pill" at bounding box center [71, 137] width 16 height 5
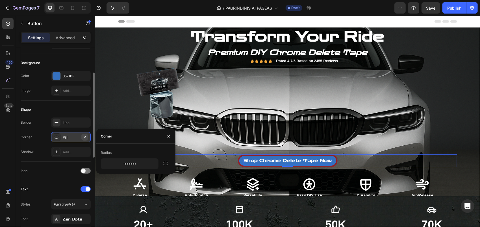
click at [86, 137] on icon "button" at bounding box center [85, 137] width 5 height 5
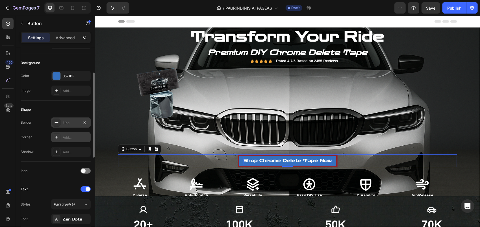
click at [72, 125] on div "Line" at bounding box center [71, 123] width 40 height 10
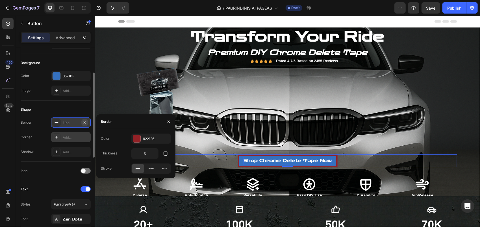
click at [85, 122] on icon "button" at bounding box center [85, 122] width 5 height 5
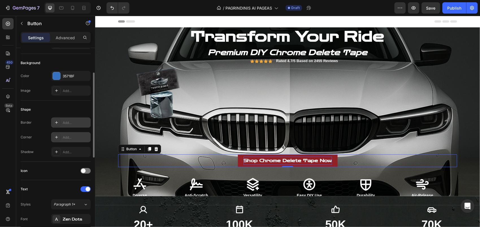
click at [240, 163] on link "Shop Chrome Delete Tape Now" at bounding box center [288, 160] width 100 height 13
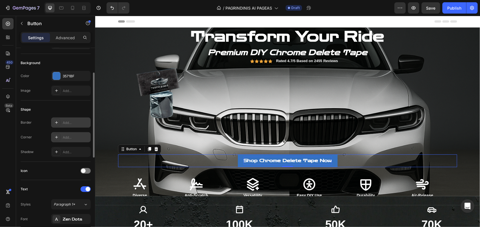
click at [69, 137] on div "Add..." at bounding box center [76, 137] width 27 height 5
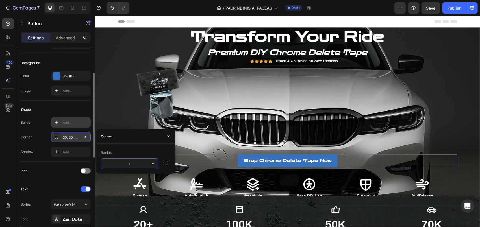
type input "10"
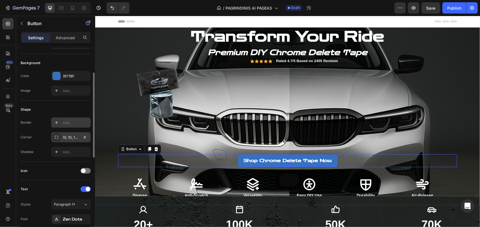
click at [84, 104] on div "Shape Border Add... Corner 10, 10, 10, 10 Shadow Add..." at bounding box center [56, 131] width 70 height 61
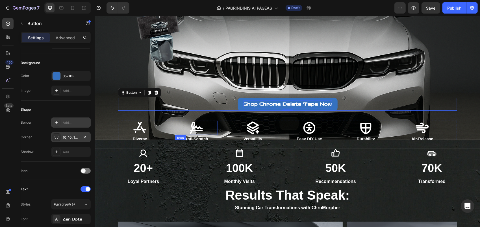
scroll to position [28, 0]
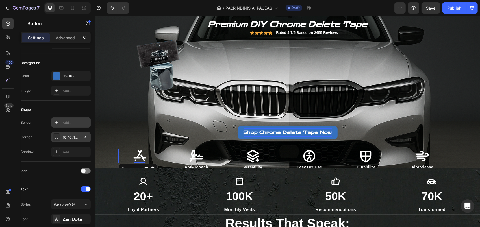
click at [158, 155] on div "Icon 0" at bounding box center [139, 156] width 43 height 14
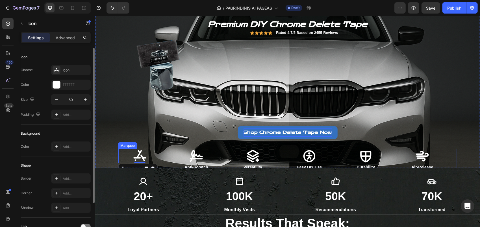
click at [164, 151] on div "Icon 0 Diverse Text Block" at bounding box center [146, 160] width 57 height 22
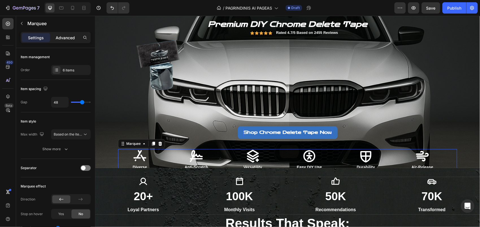
click at [65, 42] on div "Advanced" at bounding box center [65, 37] width 28 height 9
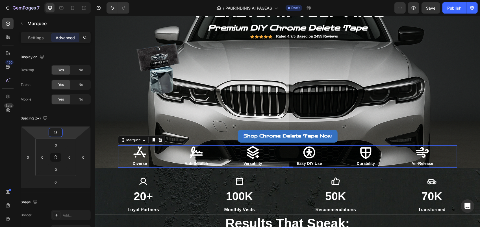
type input "20"
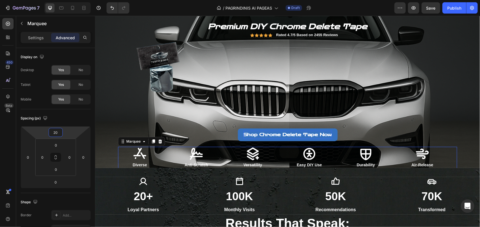
click at [70, 0] on html "7 Version history / PAGRINDINIS AI PAGEAS Draft Preview Save Publish 450 Beta S…" at bounding box center [240, 0] width 480 height 0
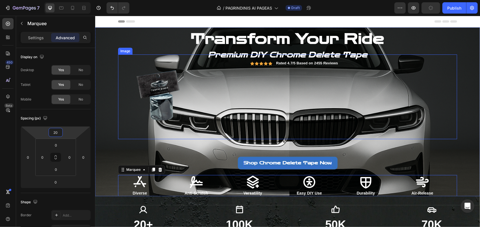
click at [206, 83] on link at bounding box center [287, 96] width 339 height 85
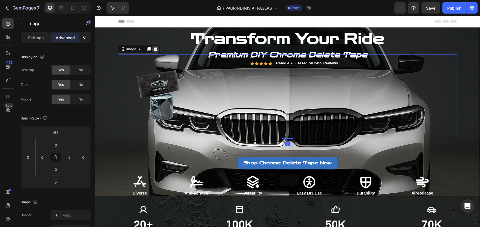
click at [155, 48] on icon at bounding box center [155, 49] width 5 height 5
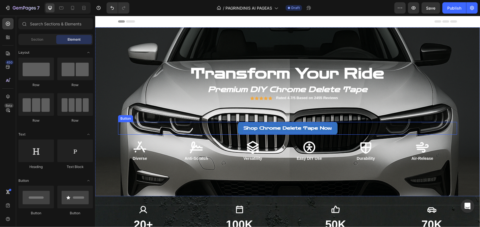
click at [216, 128] on div "Shop Chrome Delete Tape Now Button" at bounding box center [287, 128] width 339 height 13
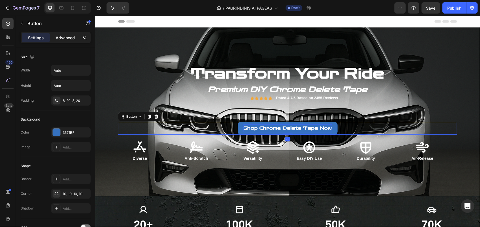
click at [66, 38] on p "Advanced" at bounding box center [65, 38] width 19 height 6
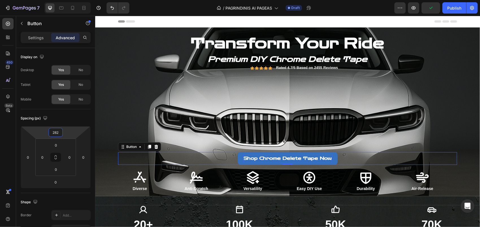
type input "286"
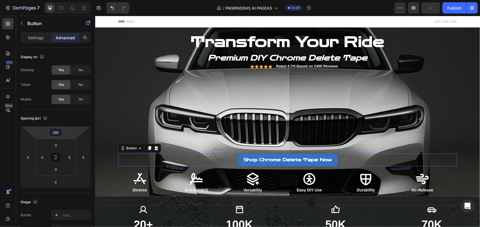
drag, startPoint x: 70, startPoint y: 137, endPoint x: 71, endPoint y: 105, distance: 31.7
click at [71, 0] on html "7 Version history / PAGRINDINIS AI PAGEAS Draft Preview Publish 450 Beta Sectio…" at bounding box center [240, 0] width 480 height 0
click at [120, 214] on div "Icon" at bounding box center [143, 209] width 96 height 9
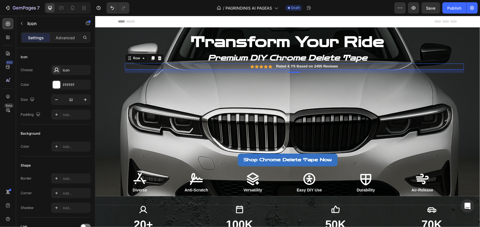
click at [235, 67] on div "Icon Icon Icon Icon Icon Icon List Rated 4.7/5 Based on 2455 Reviews Text Block…" at bounding box center [294, 66] width 339 height 6
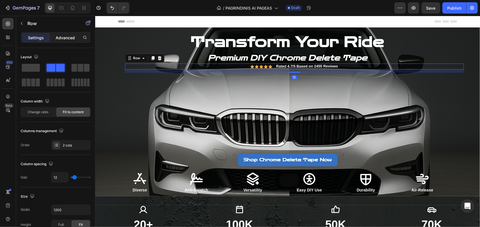
click at [62, 37] on p "Advanced" at bounding box center [65, 38] width 19 height 6
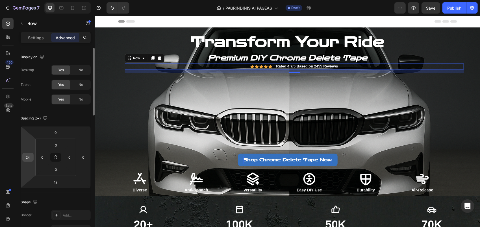
click at [31, 157] on input "24" at bounding box center [28, 157] width 8 height 8
type input "0"
click at [81, 115] on div "Spacing (px)" at bounding box center [56, 118] width 70 height 9
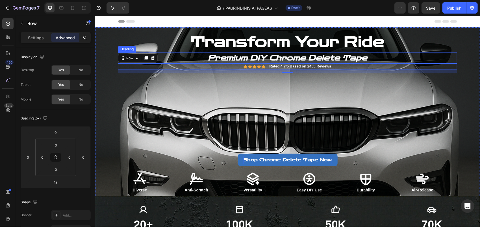
click at [237, 56] on strong "Premium DIY Chrome Delete Tape" at bounding box center [287, 57] width 159 height 9
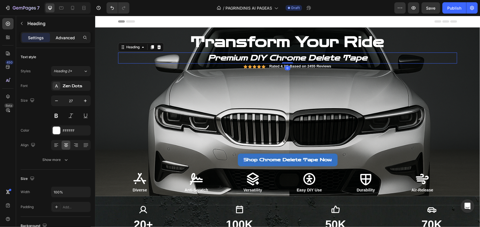
click at [54, 36] on div "Advanced" at bounding box center [65, 37] width 28 height 9
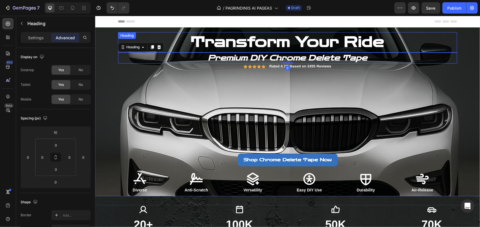
click at [213, 40] on strong "Transform Your Ride" at bounding box center [288, 42] width 194 height 18
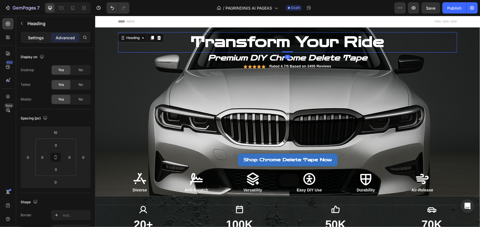
click at [33, 37] on p "Settings" at bounding box center [36, 38] width 16 height 6
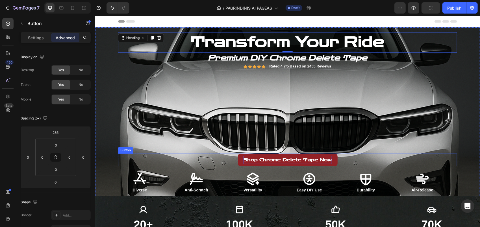
click at [334, 161] on link "Shop Chrome Delete Tape Now" at bounding box center [288, 159] width 100 height 13
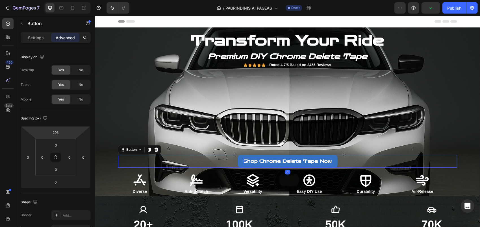
type input "298"
click at [72, 0] on html "7 Version history / PAGRINDINIS AI PAGEAS Draft Preview Publish 450 Beta Sectio…" at bounding box center [240, 0] width 480 height 0
click at [110, 211] on div "Heading" at bounding box center [104, 213] width 16 height 5
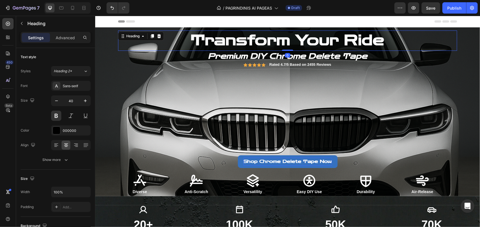
click at [206, 38] on strong "Transform Your Ride" at bounding box center [288, 40] width 194 height 18
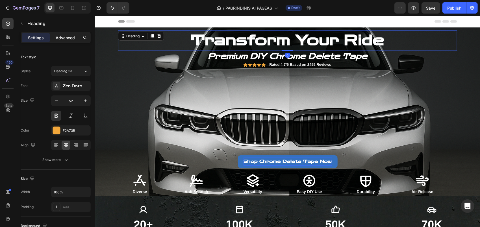
click at [66, 33] on div "Advanced" at bounding box center [65, 37] width 28 height 9
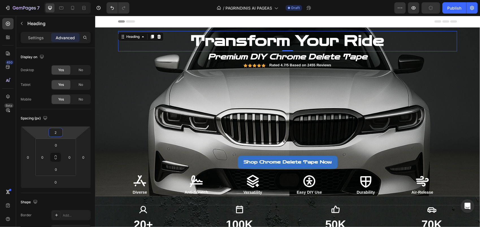
type input "-2"
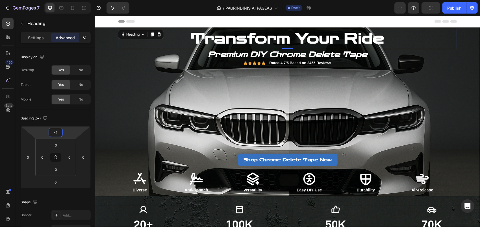
click at [67, 0] on html "7 Version history / PAGRINDINIS AI PAGEAS Draft Preview Publish 450 Beta Sectio…" at bounding box center [240, 0] width 480 height 0
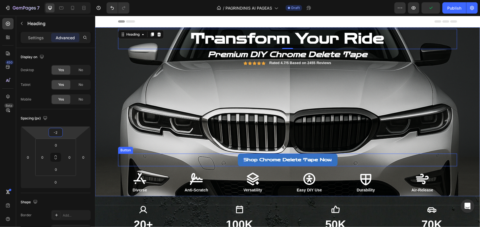
click at [232, 163] on div "Shop Chrome Delete Tape Now Button" at bounding box center [287, 159] width 339 height 13
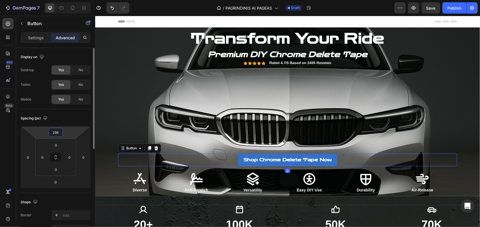
click at [60, 134] on input "298" at bounding box center [55, 132] width 11 height 8
type input "0"
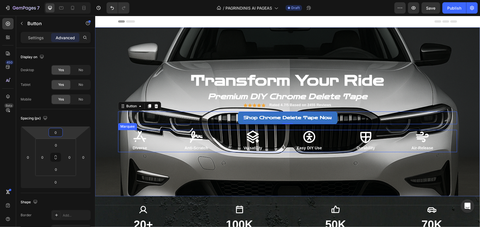
click at [218, 148] on div "Icon Anti-Scratch Text Block" at bounding box center [203, 141] width 57 height 22
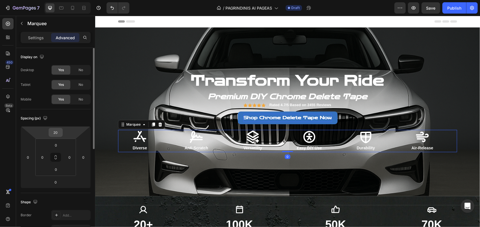
click at [61, 132] on input "20" at bounding box center [55, 132] width 11 height 8
type input "0"
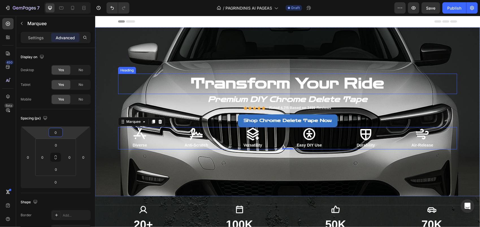
click at [159, 85] on h2 "Transform Your Ride" at bounding box center [287, 83] width 339 height 20
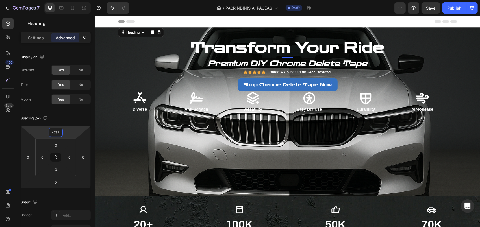
type input "-274"
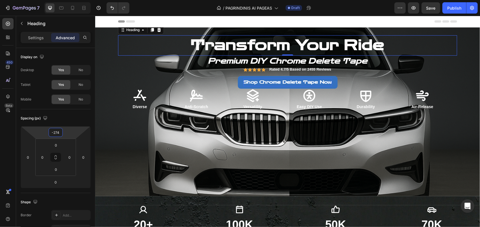
drag, startPoint x: 66, startPoint y: 132, endPoint x: 36, endPoint y: 132, distance: 30.0
click at [72, 0] on html "7 Version history / PAGRINDINIS AI PAGEAS Draft Preview Save Publish 450 Beta S…" at bounding box center [240, 0] width 480 height 0
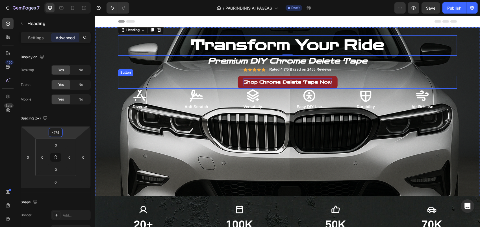
click at [238, 82] on link "Shop Chrome Delete Tape Now" at bounding box center [288, 82] width 100 height 13
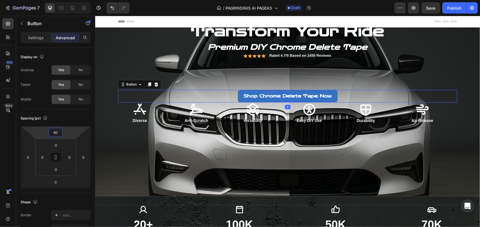
type input "30"
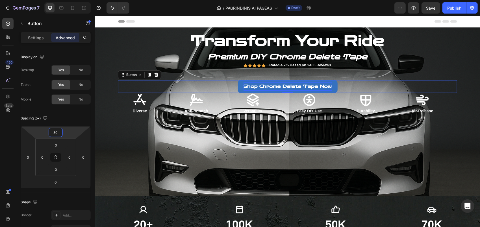
drag, startPoint x: 68, startPoint y: 131, endPoint x: 74, endPoint y: 127, distance: 7.1
click at [74, 0] on html "7 Version history / PAGRINDINIS AI PAGEAS Draft Preview Save Publish 450 Beta S…" at bounding box center [240, 0] width 480 height 0
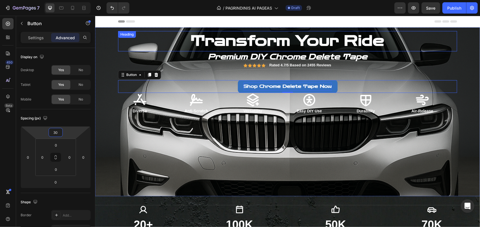
click at [177, 43] on h2 "Transform Your Ride" at bounding box center [287, 41] width 339 height 20
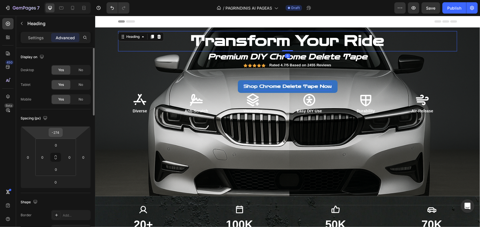
click at [61, 132] on div "-274" at bounding box center [56, 132] width 14 height 9
click at [60, 131] on input "-274" at bounding box center [55, 132] width 11 height 8
type input "0"
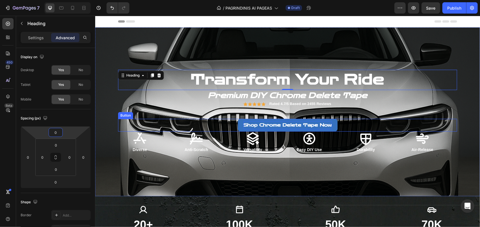
click at [232, 125] on div "Shop Chrome Delete Tape Now Button" at bounding box center [287, 125] width 339 height 13
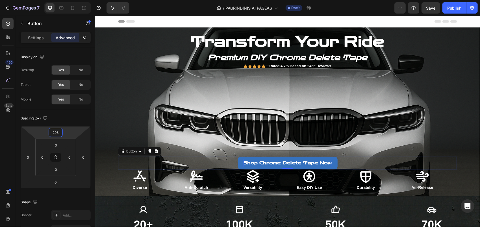
drag, startPoint x: 70, startPoint y: 133, endPoint x: 73, endPoint y: 96, distance: 38.1
click at [73, 0] on html "7 Version history / PAGRINDINIS AI PAGEAS Draft Preview Save Publish 450 Beta S…" at bounding box center [240, 0] width 480 height 0
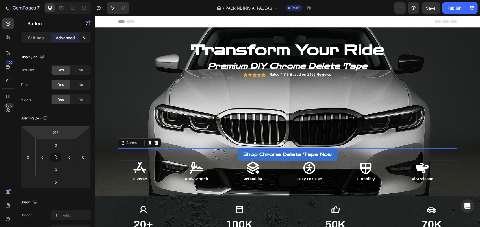
type input "200"
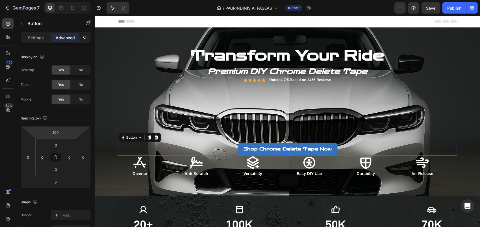
drag, startPoint x: 69, startPoint y: 132, endPoint x: 70, endPoint y: 146, distance: 13.6
click at [70, 0] on html "7 Version history / PAGRINDINIS AI PAGEAS Draft Preview Save Publish 450 Beta S…" at bounding box center [240, 0] width 480 height 0
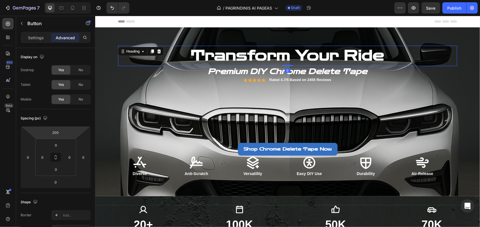
click at [179, 53] on h2 "Transform Your Ride" at bounding box center [287, 56] width 339 height 20
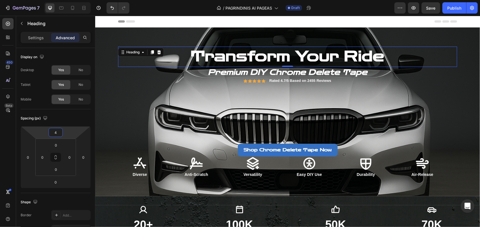
type input "2"
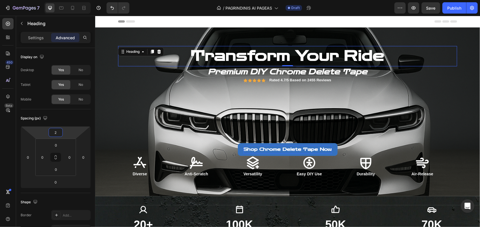
click at [72, 0] on html "7 Version history / PAGRINDINIS AI PAGEAS Draft Preview Save Publish 450 Beta S…" at bounding box center [240, 0] width 480 height 0
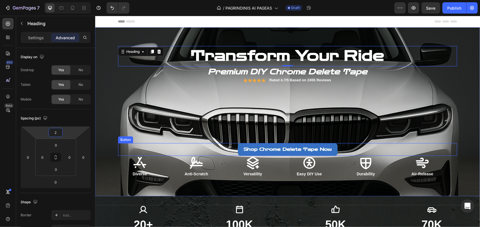
click at [224, 153] on div "Shop Chrome Delete Tape Now Button" at bounding box center [287, 149] width 339 height 13
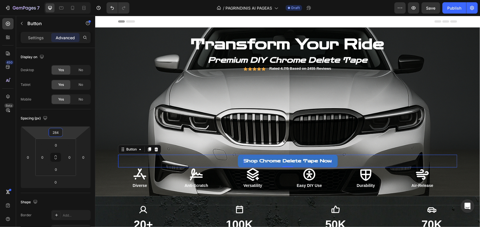
type input "292"
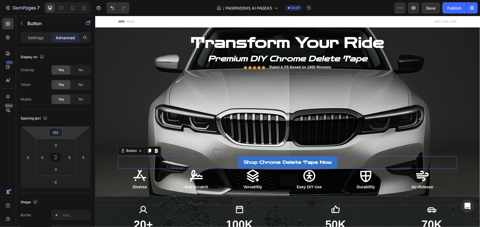
drag, startPoint x: 72, startPoint y: 135, endPoint x: 75, endPoint y: 122, distance: 13.5
click at [75, 0] on html "7 Version history / PAGRINDINIS AI PAGEAS Draft Preview Save Publish 450 Beta S…" at bounding box center [240, 0] width 480 height 0
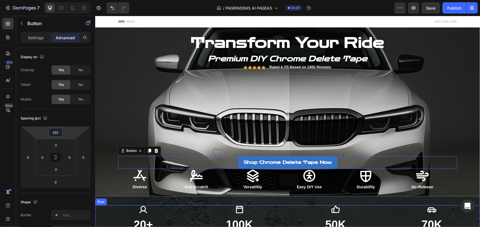
click at [124, 215] on div "Icon 20+ Heading Loyal Partners Text block" at bounding box center [143, 224] width 96 height 38
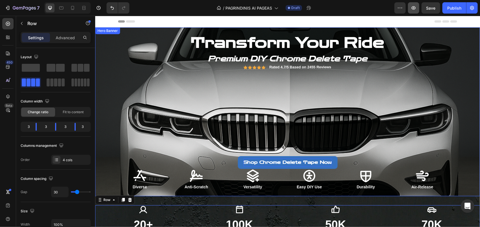
click at [417, 6] on button "button" at bounding box center [413, 7] width 11 height 11
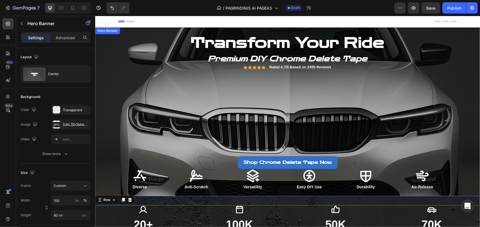
click at [107, 110] on div "Overlay" at bounding box center [287, 111] width 385 height 169
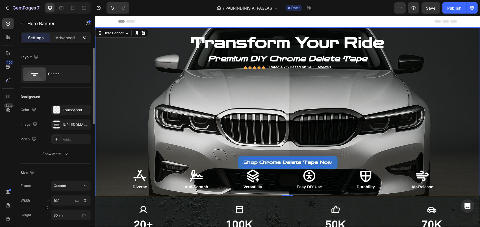
click at [66, 131] on div "The changes might be hidden by the image and the video. Color Transparent Image…" at bounding box center [56, 125] width 70 height 40
click at [68, 123] on div "[URL][DOMAIN_NAME]" at bounding box center [71, 124] width 16 height 5
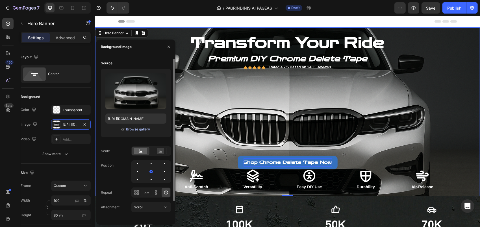
click at [132, 130] on div "Browse gallery" at bounding box center [138, 129] width 24 height 5
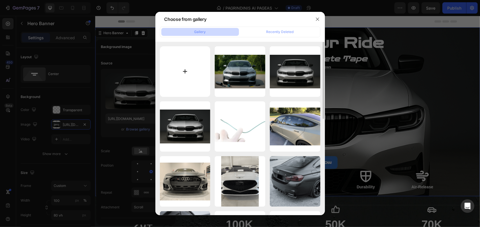
click at [179, 72] on input "file" at bounding box center [185, 71] width 51 height 51
type input "C:\fakepath\balta.png"
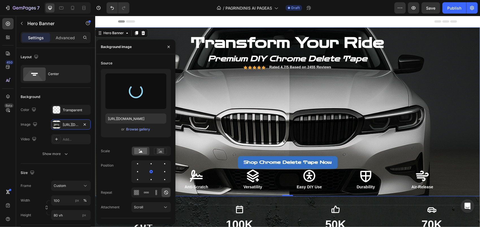
type input "[URL][DOMAIN_NAME]"
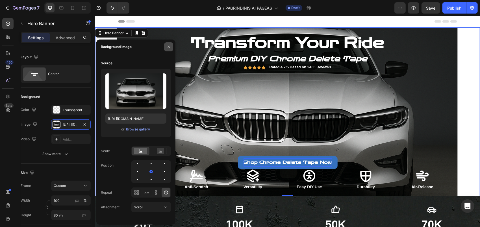
click at [168, 47] on icon "button" at bounding box center [169, 47] width 2 height 2
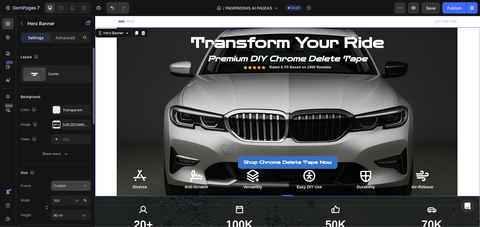
scroll to position [28, 0]
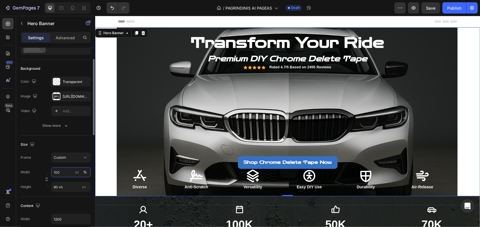
click at [64, 171] on input "100" at bounding box center [71, 172] width 40 height 10
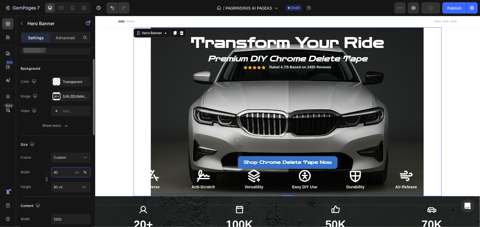
type input "8"
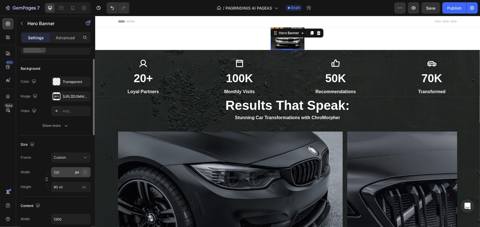
click at [84, 172] on div "%" at bounding box center [84, 172] width 3 height 5
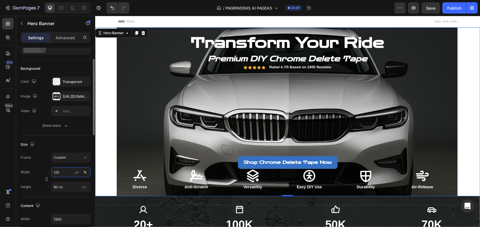
click at [64, 173] on input "120" at bounding box center [71, 172] width 40 height 10
drag, startPoint x: 64, startPoint y: 172, endPoint x: 52, endPoint y: 174, distance: 12.2
click at [52, 174] on input "120" at bounding box center [71, 172] width 40 height 10
click at [117, 8] on button "Undo/Redo" at bounding box center [112, 7] width 11 height 11
click at [115, 7] on button "Undo/Redo" at bounding box center [112, 7] width 11 height 11
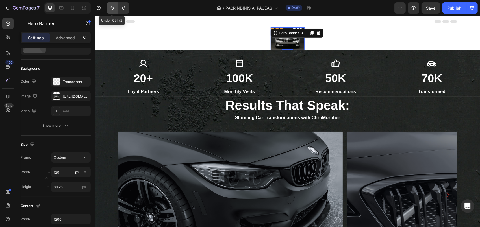
click at [115, 7] on button "Undo/Redo" at bounding box center [112, 7] width 11 height 11
type input "100"
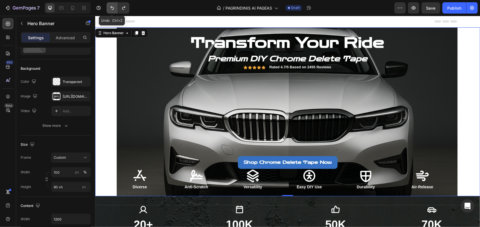
click at [115, 7] on button "Undo/Redo" at bounding box center [112, 7] width 11 height 11
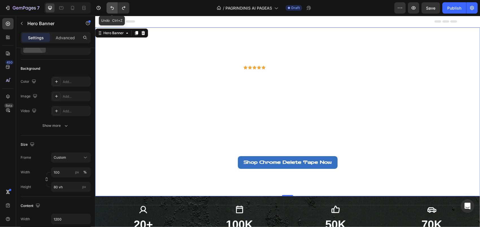
click at [115, 7] on button "Undo/Redo" at bounding box center [112, 7] width 11 height 11
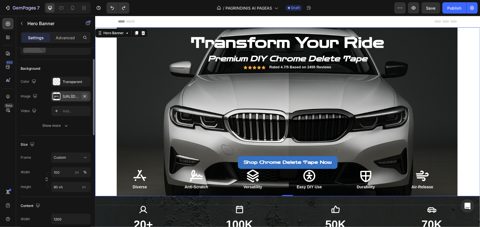
click at [86, 95] on icon "button" at bounding box center [85, 96] width 2 height 2
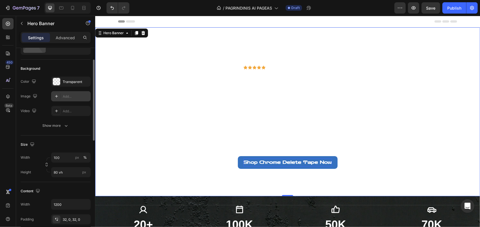
click at [60, 97] on div "Add..." at bounding box center [71, 96] width 40 height 10
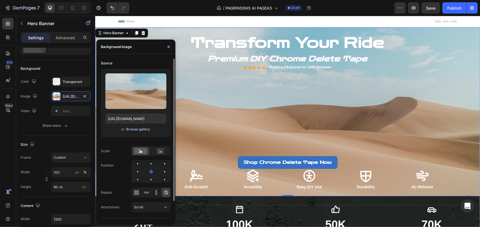
click at [132, 132] on div "Browse gallery" at bounding box center [138, 129] width 24 height 5
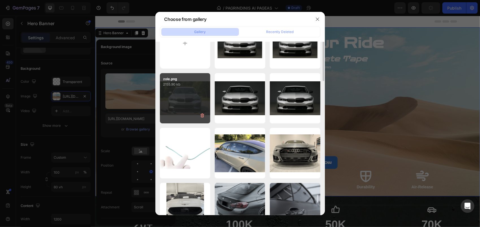
scroll to position [0, 0]
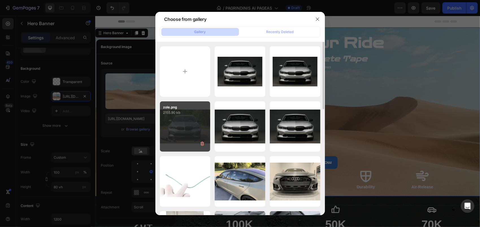
click at [201, 122] on div "zole.png 2155.90 kb" at bounding box center [185, 126] width 51 height 51
type input "[URL][DOMAIN_NAME]"
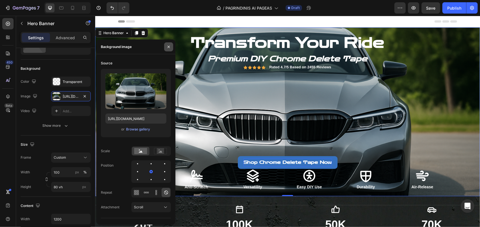
click at [168, 48] on icon "button" at bounding box center [168, 47] width 5 height 5
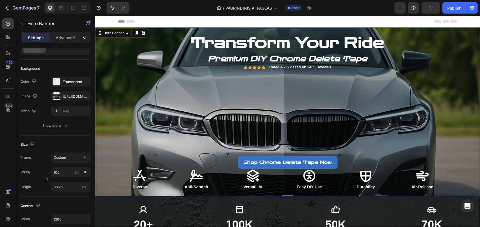
click at [110, 121] on div "Overlay" at bounding box center [287, 111] width 385 height 169
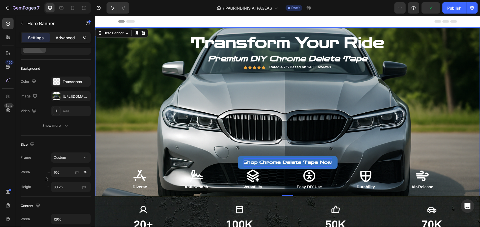
click at [64, 38] on p "Advanced" at bounding box center [65, 38] width 19 height 6
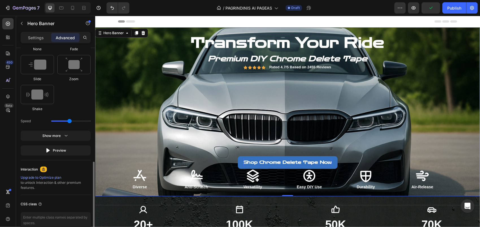
scroll to position [226, 0]
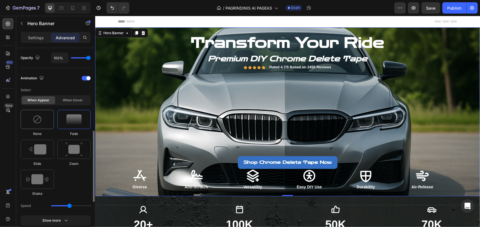
click at [38, 120] on img at bounding box center [37, 119] width 9 height 9
click at [65, 119] on div at bounding box center [73, 119] width 33 height 19
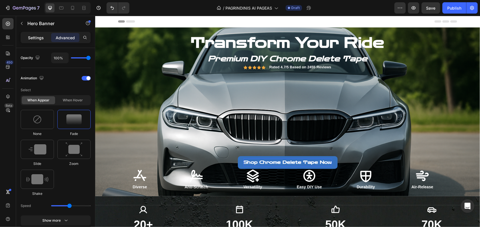
click at [35, 35] on p "Settings" at bounding box center [36, 38] width 16 height 6
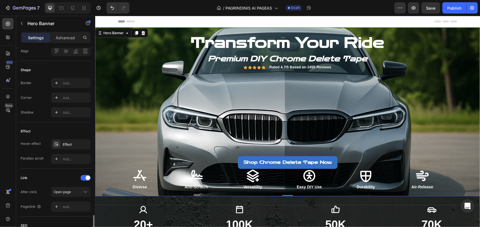
scroll to position [303, 0]
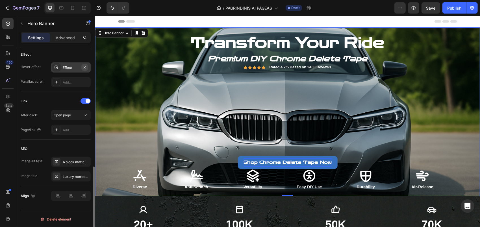
click at [87, 67] on button "button" at bounding box center [84, 67] width 7 height 7
click at [73, 65] on div "Add..." at bounding box center [76, 67] width 27 height 5
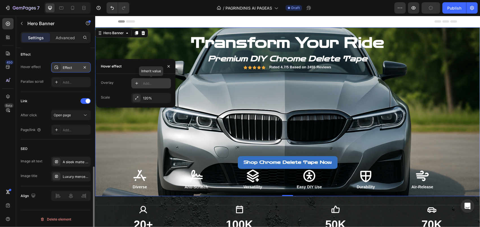
click at [159, 84] on div "Add..." at bounding box center [156, 83] width 27 height 5
click at [167, 67] on icon "button" at bounding box center [168, 66] width 5 height 5
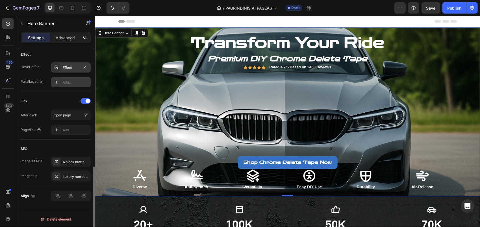
click at [72, 81] on div "Add..." at bounding box center [76, 82] width 27 height 5
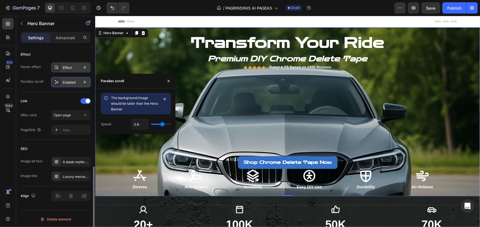
type input "0.5"
type input "0.4"
type input "0"
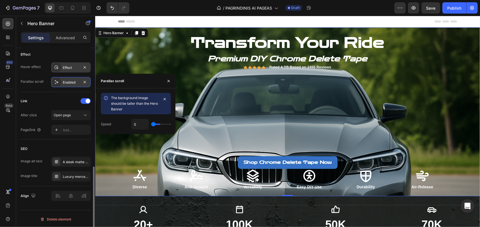
drag, startPoint x: 162, startPoint y: 125, endPoint x: 142, endPoint y: 125, distance: 20.1
type input "0"
click at [151, 125] on input "range" at bounding box center [161, 124] width 20 height 1
type input "0.1"
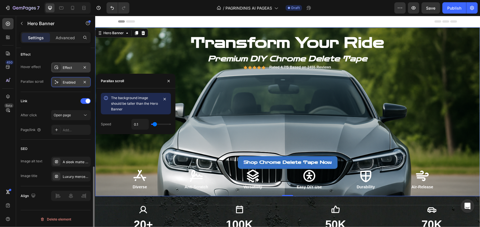
type input "0.2"
type input "0.3"
type input "0.4"
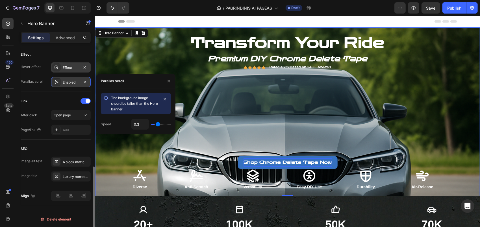
type input "0.4"
type input "0.5"
type input "0.7"
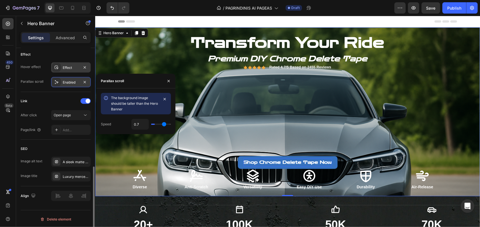
type input "1"
drag, startPoint x: 155, startPoint y: 122, endPoint x: 183, endPoint y: 122, distance: 28.3
type input "1"
click at [171, 124] on input "range" at bounding box center [161, 124] width 20 height 1
drag, startPoint x: 165, startPoint y: 125, endPoint x: 161, endPoint y: 126, distance: 4.3
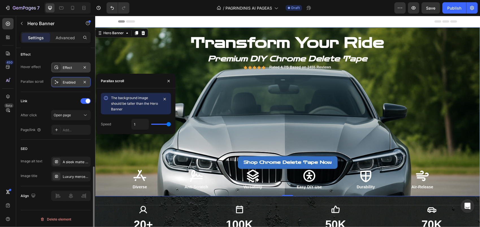
click at [161, 126] on div "1" at bounding box center [151, 124] width 40 height 11
click at [83, 77] on div "Enabled" at bounding box center [71, 82] width 40 height 10
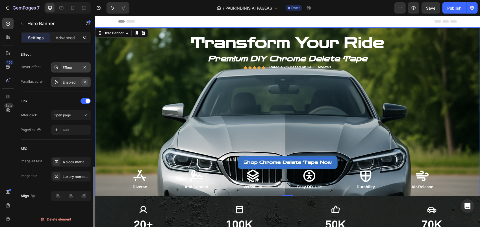
click at [88, 81] on button "button" at bounding box center [84, 82] width 7 height 7
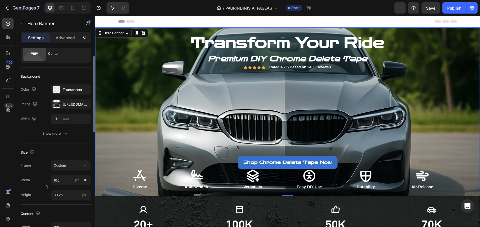
scroll to position [0, 0]
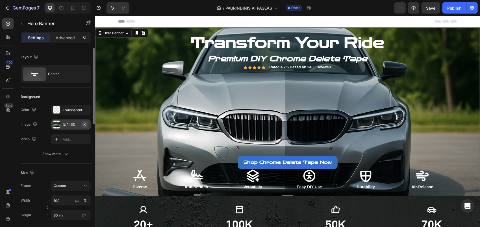
click at [88, 124] on button "button" at bounding box center [84, 124] width 7 height 7
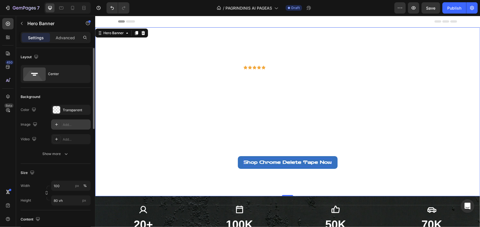
click at [65, 125] on div "Add..." at bounding box center [76, 124] width 27 height 5
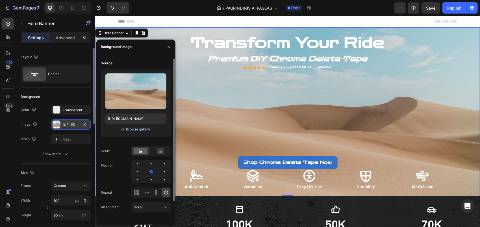
click at [131, 127] on div "Browse gallery" at bounding box center [138, 129] width 24 height 5
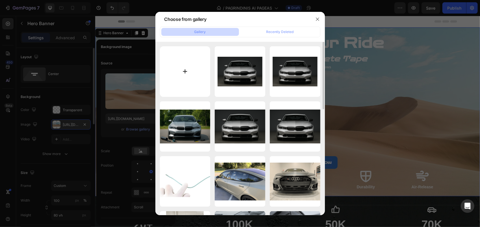
click at [202, 77] on input "file" at bounding box center [185, 71] width 51 height 51
click at [185, 75] on input "file" at bounding box center [185, 71] width 51 height 51
type input "C:\fakepath\zole_upscayl_2x_upscayl-standard-4x (1).png"
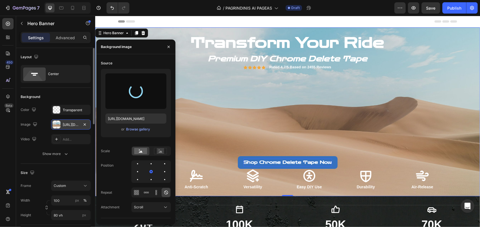
type input "[URL][DOMAIN_NAME]"
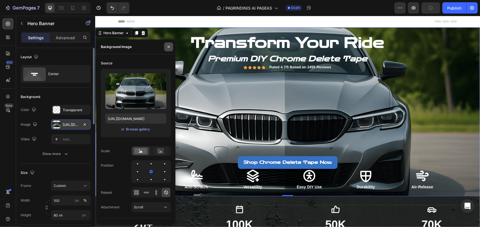
click at [170, 47] on icon "button" at bounding box center [168, 47] width 5 height 5
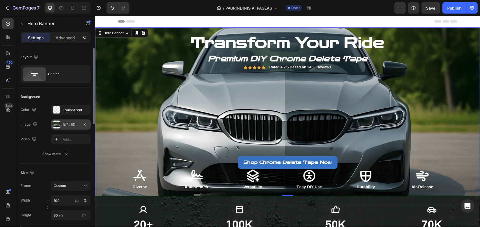
click at [66, 126] on div "[URL][DOMAIN_NAME]" at bounding box center [71, 124] width 16 height 5
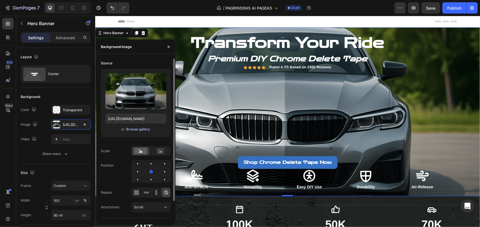
click at [126, 128] on div "Browse gallery" at bounding box center [138, 129] width 24 height 5
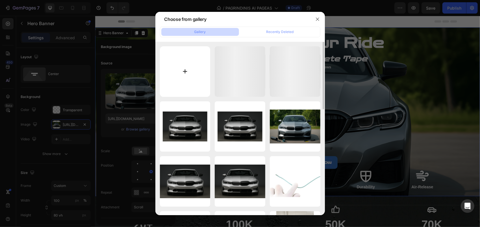
click at [201, 75] on input "file" at bounding box center [185, 71] width 51 height 51
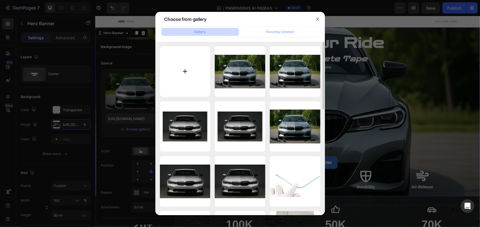
type input "C:\fakepath\ChatGPT Image [DATE] 15_10_28.png"
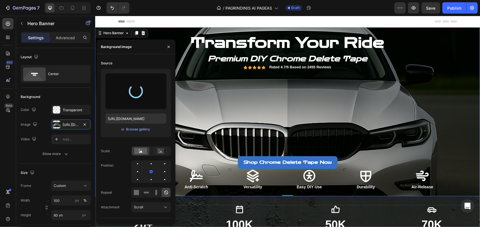
type input "[URL][DOMAIN_NAME]"
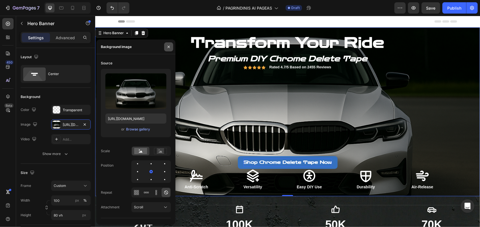
click at [169, 48] on icon "button" at bounding box center [168, 47] width 5 height 5
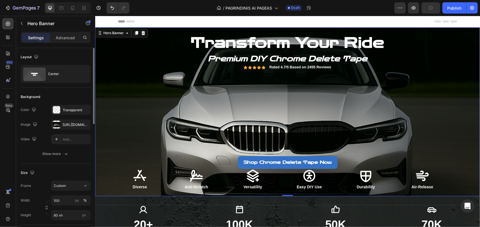
scroll to position [28, 0]
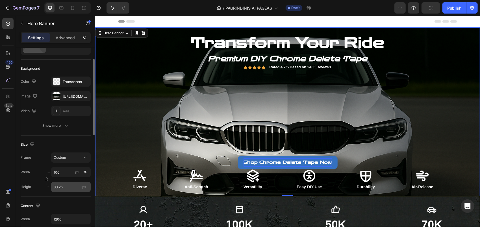
click at [86, 186] on span "px" at bounding box center [84, 187] width 4 height 4
click at [86, 186] on input "80 vh" at bounding box center [71, 187] width 40 height 10
click at [71, 187] on input "80 vh" at bounding box center [71, 187] width 40 height 10
click at [57, 187] on input "80 vh" at bounding box center [71, 187] width 40 height 10
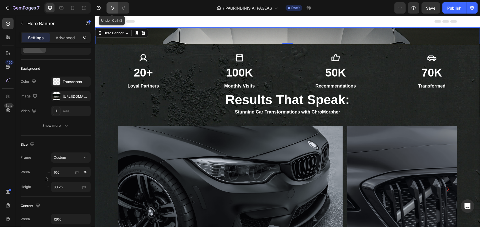
click at [107, 6] on button "Undo/Redo" at bounding box center [112, 7] width 11 height 11
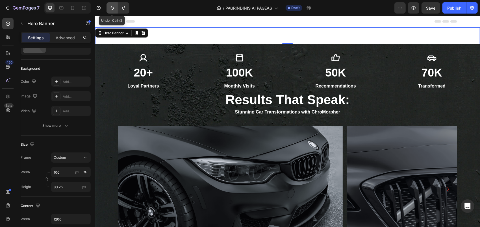
click at [109, 7] on icon "Undo/Redo" at bounding box center [112, 8] width 6 height 6
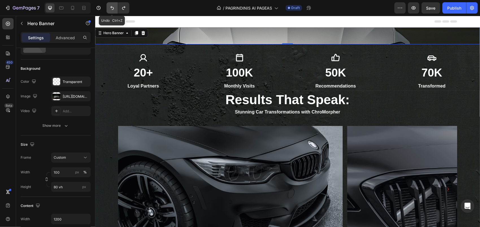
click at [109, 7] on icon "Undo/Redo" at bounding box center [112, 8] width 6 height 6
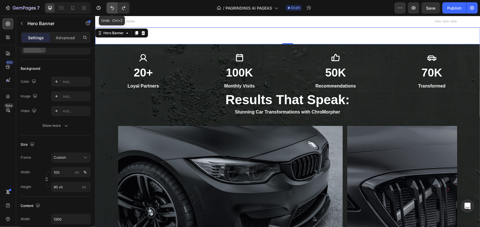
click at [109, 7] on icon "Undo/Redo" at bounding box center [112, 8] width 6 height 6
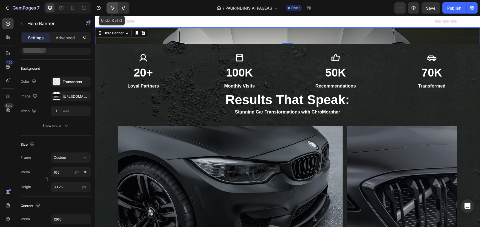
click at [109, 7] on icon "Undo/Redo" at bounding box center [112, 8] width 6 height 6
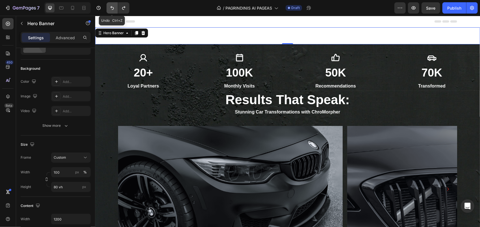
click at [109, 7] on icon "Undo/Redo" at bounding box center [112, 8] width 6 height 6
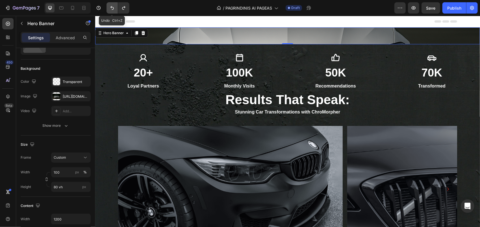
click at [109, 7] on icon "Undo/Redo" at bounding box center [112, 8] width 6 height 6
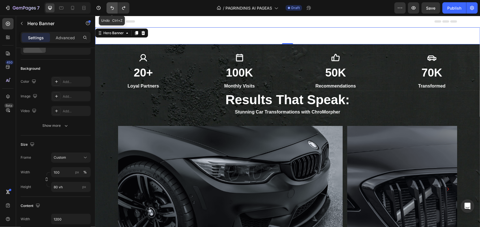
click at [109, 7] on icon "Undo/Redo" at bounding box center [112, 8] width 6 height 6
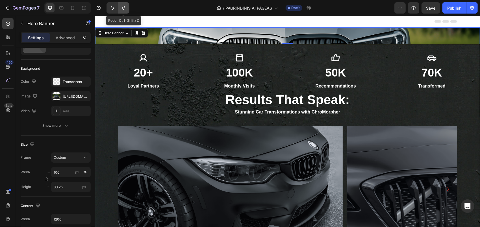
click at [122, 8] on icon "Undo/Redo" at bounding box center [123, 8] width 3 height 4
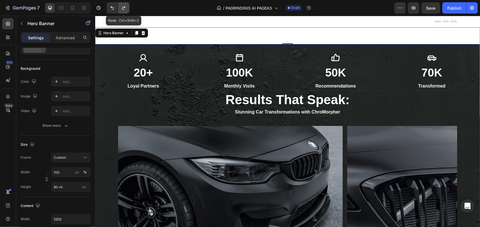
click at [123, 8] on icon "Undo/Redo" at bounding box center [124, 8] width 6 height 6
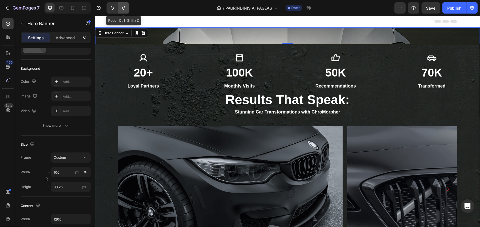
click at [123, 8] on icon "Undo/Redo" at bounding box center [124, 8] width 6 height 6
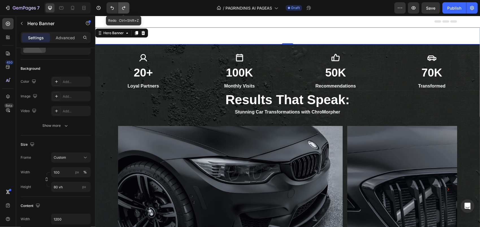
click at [123, 8] on icon "Undo/Redo" at bounding box center [124, 8] width 6 height 6
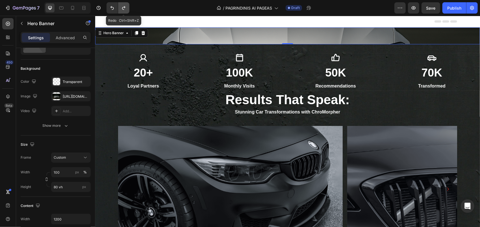
click at [123, 8] on icon "Undo/Redo" at bounding box center [124, 8] width 6 height 6
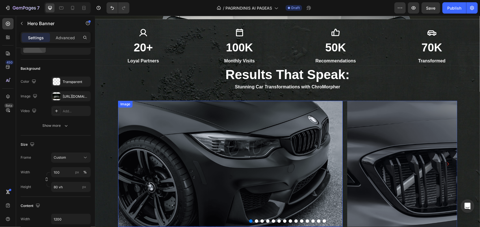
scroll to position [0, 0]
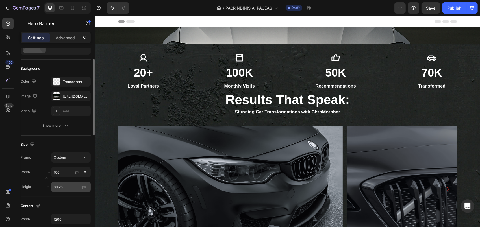
click at [84, 187] on span "px" at bounding box center [84, 187] width 4 height 4
click at [84, 187] on input "80 vh" at bounding box center [71, 187] width 40 height 10
click at [70, 188] on input "80 vh" at bounding box center [71, 187] width 40 height 10
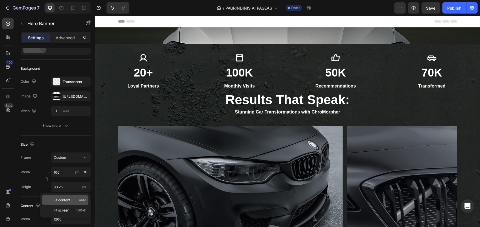
click at [68, 200] on span "Fit content" at bounding box center [61, 200] width 17 height 5
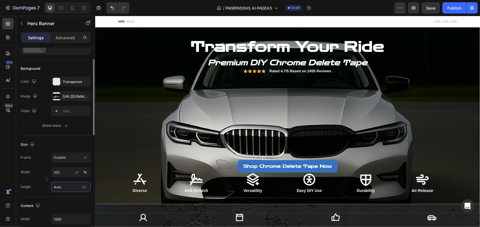
click at [70, 187] on input "Auto" at bounding box center [71, 187] width 40 height 10
click at [69, 209] on span "Fit screen" at bounding box center [61, 210] width 16 height 5
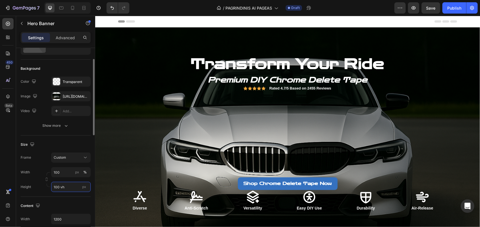
click at [70, 187] on input "100 vh" at bounding box center [71, 187] width 40 height 10
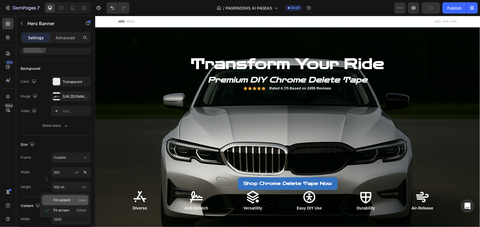
click at [74, 200] on p "Fit content Auto" at bounding box center [69, 200] width 33 height 5
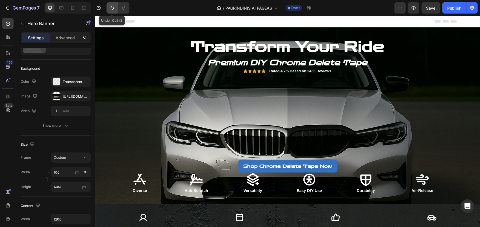
click at [115, 10] on button "Undo/Redo" at bounding box center [112, 7] width 11 height 11
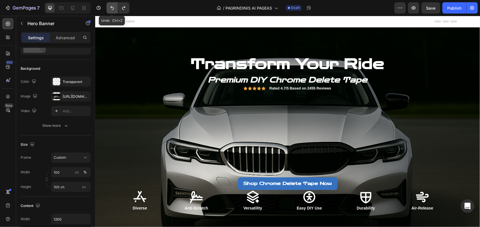
click at [115, 10] on button "Undo/Redo" at bounding box center [112, 7] width 11 height 11
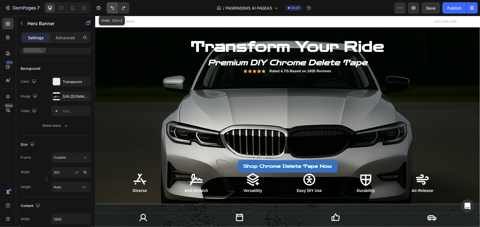
click at [115, 10] on button "Undo/Redo" at bounding box center [112, 7] width 11 height 11
type input "80 vh"
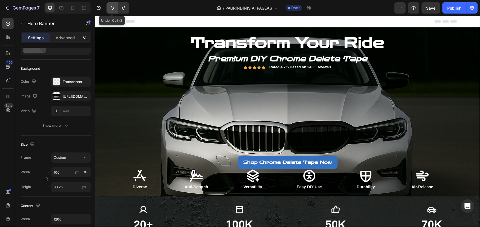
click at [115, 10] on button "Undo/Redo" at bounding box center [112, 7] width 11 height 11
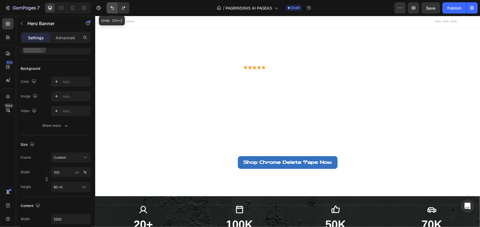
click at [116, 10] on button "Undo/Redo" at bounding box center [112, 7] width 11 height 11
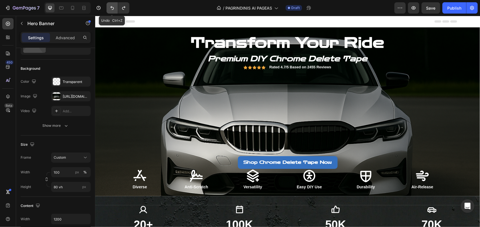
click at [116, 10] on button "Undo/Redo" at bounding box center [112, 7] width 11 height 11
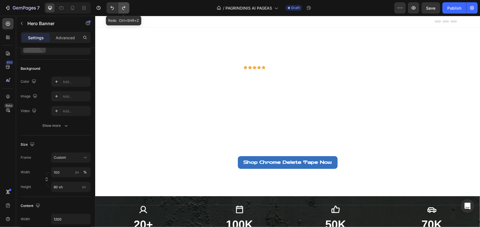
click at [124, 9] on icon "Undo/Redo" at bounding box center [124, 8] width 6 height 6
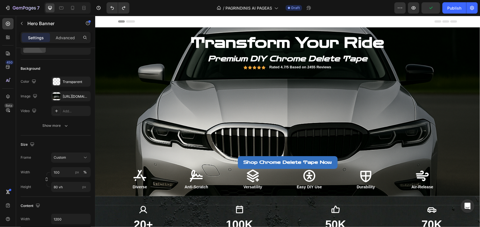
click at [107, 127] on div "Overlay" at bounding box center [287, 111] width 385 height 169
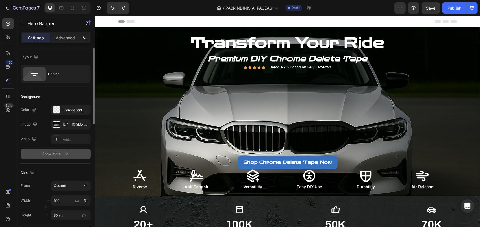
click at [59, 155] on div "Show more" at bounding box center [56, 154] width 26 height 6
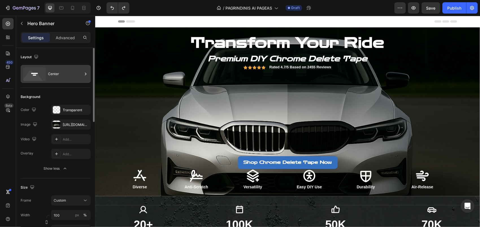
click at [69, 77] on div "Center" at bounding box center [65, 74] width 34 height 13
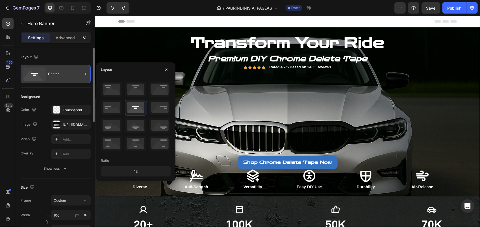
click at [69, 77] on div "Center" at bounding box center [65, 74] width 34 height 13
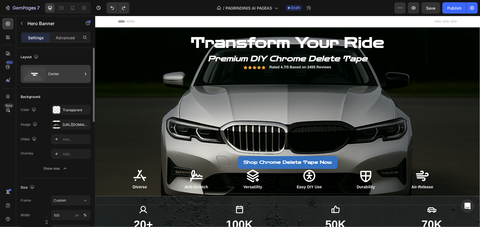
click at [69, 77] on div "Center" at bounding box center [65, 74] width 34 height 13
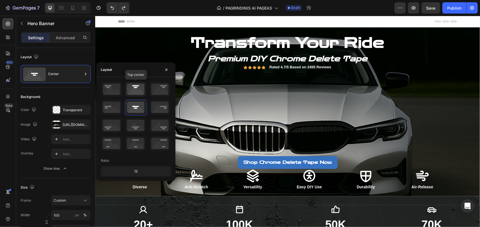
click at [137, 87] on icon at bounding box center [135, 89] width 21 height 15
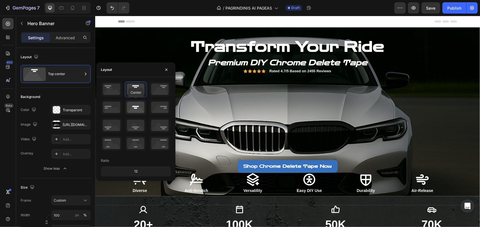
click at [137, 107] on icon at bounding box center [135, 107] width 21 height 15
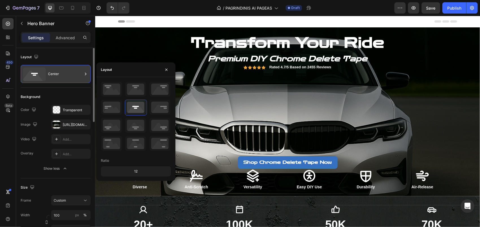
click at [69, 75] on div "Center" at bounding box center [65, 74] width 34 height 13
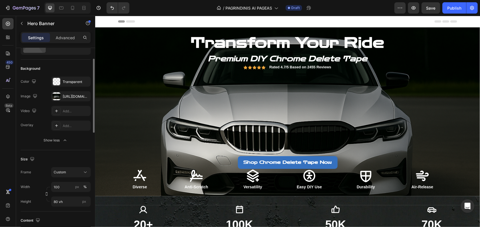
scroll to position [57, 0]
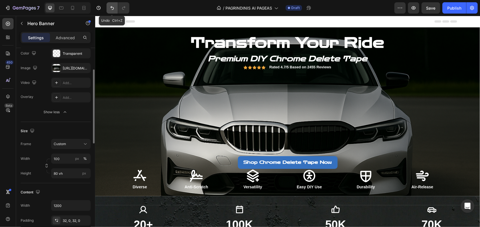
click at [111, 7] on icon "Undo/Redo" at bounding box center [112, 8] width 3 height 4
click at [112, 8] on icon "Undo/Redo" at bounding box center [112, 8] width 6 height 6
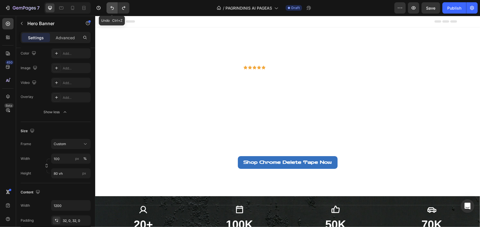
click at [112, 8] on icon "Undo/Redo" at bounding box center [112, 8] width 6 height 6
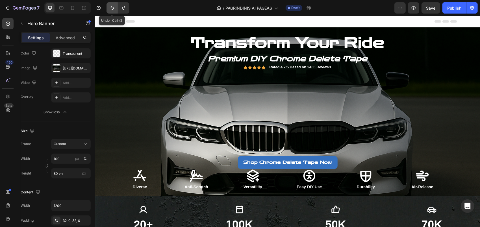
click at [112, 8] on icon "Undo/Redo" at bounding box center [112, 8] width 6 height 6
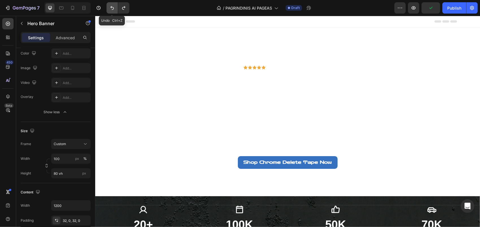
click at [112, 8] on icon "Undo/Redo" at bounding box center [112, 8] width 6 height 6
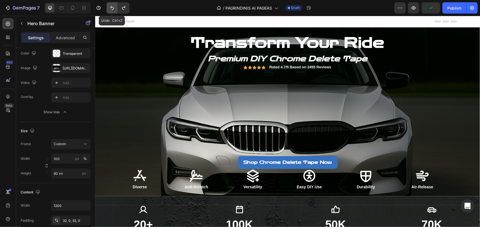
click at [112, 8] on icon "Undo/Redo" at bounding box center [112, 8] width 6 height 6
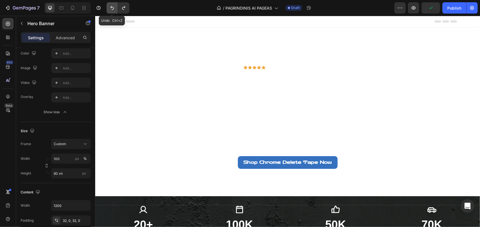
click at [112, 8] on icon "Undo/Redo" at bounding box center [112, 8] width 6 height 6
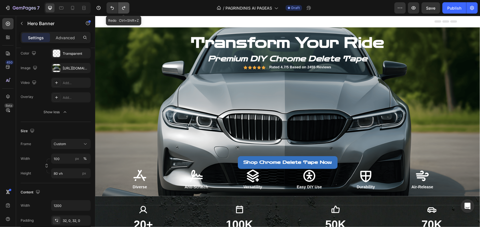
click at [126, 8] on icon "Undo/Redo" at bounding box center [124, 8] width 6 height 6
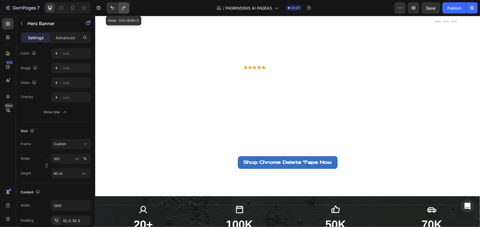
click at [126, 8] on icon "Undo/Redo" at bounding box center [124, 8] width 6 height 6
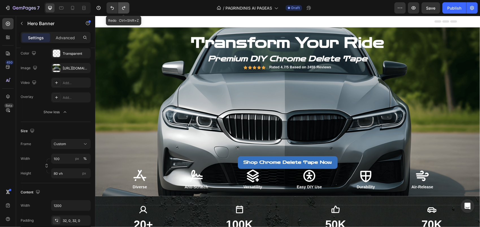
click at [126, 8] on icon "Undo/Redo" at bounding box center [124, 8] width 6 height 6
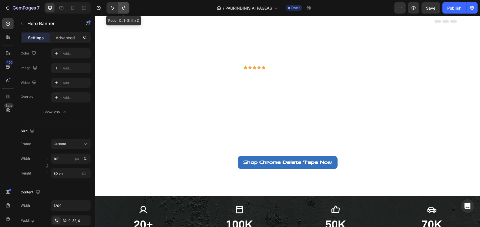
click at [126, 8] on icon "Undo/Redo" at bounding box center [124, 8] width 6 height 6
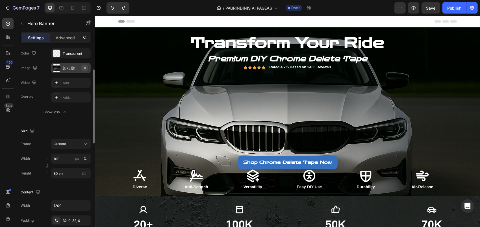
click at [87, 67] on button "button" at bounding box center [84, 68] width 7 height 7
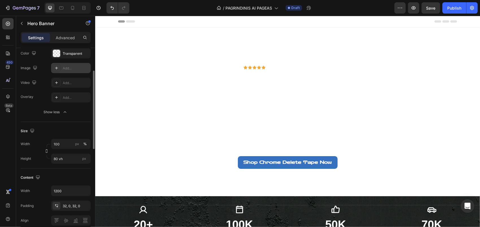
click at [66, 69] on div "Add..." at bounding box center [76, 68] width 27 height 5
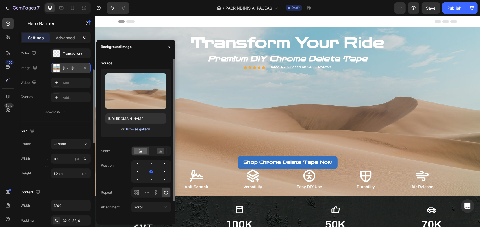
click at [135, 131] on div "Browse gallery" at bounding box center [138, 129] width 24 height 5
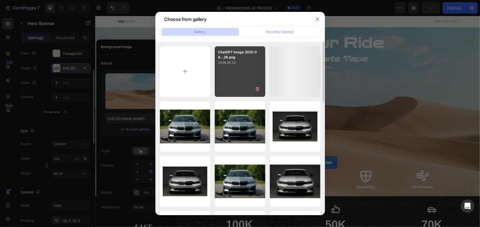
click at [246, 73] on div "ChatGPT Image 2025-08...28.png 2088.96 kb" at bounding box center [240, 71] width 51 height 51
type input "[URL][DOMAIN_NAME]"
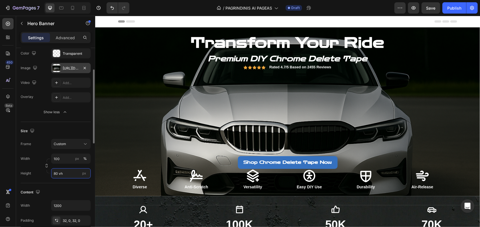
click at [58, 173] on input "80 vh" at bounding box center [71, 173] width 40 height 10
type input "8 vh"
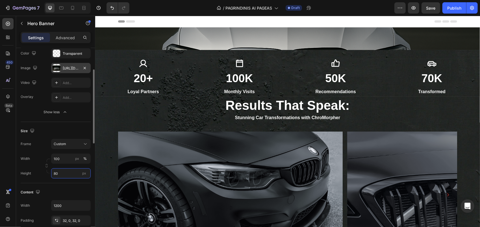
type input "8"
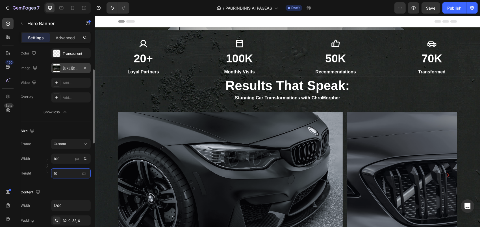
type input "1"
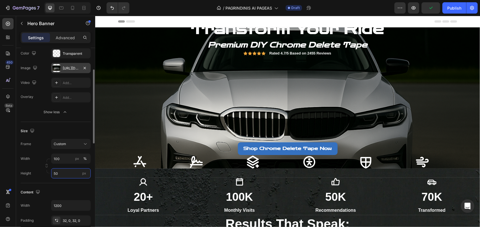
type input "5"
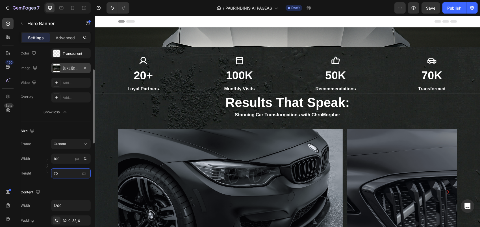
type input "7"
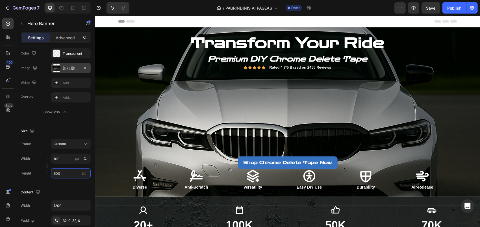
type input "600"
click at [114, 128] on div "Overlay" at bounding box center [287, 112] width 385 height 170
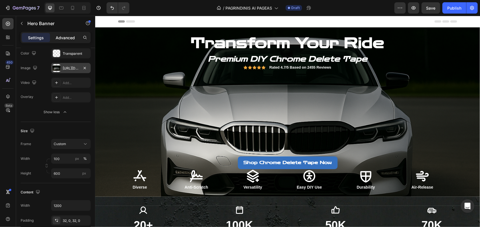
click at [67, 39] on p "Advanced" at bounding box center [65, 38] width 19 height 6
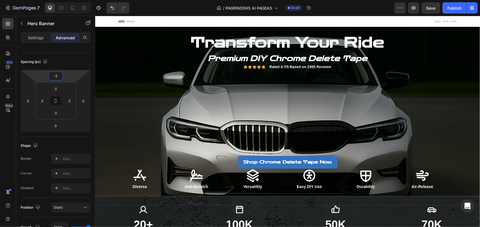
click at [72, 0] on html "7 Version history / PAGRINDINIS AI PAGEAS Draft Preview Save Publish 450 Beta S…" at bounding box center [240, 0] width 480 height 0
drag, startPoint x: 58, startPoint y: 76, endPoint x: 54, endPoint y: 78, distance: 4.2
click at [54, 78] on input "-2" at bounding box center [55, 76] width 11 height 8
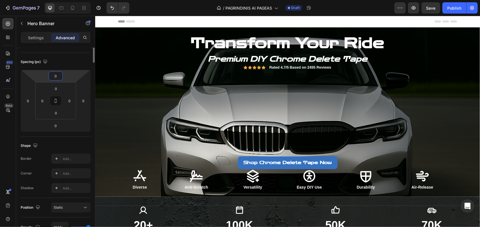
scroll to position [0, 0]
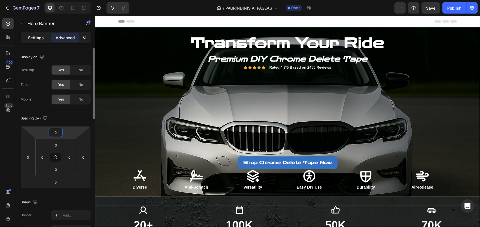
type input "0"
click at [46, 33] on div "Settings Advanced" at bounding box center [56, 37] width 70 height 11
click at [30, 40] on p "Settings" at bounding box center [36, 38] width 16 height 6
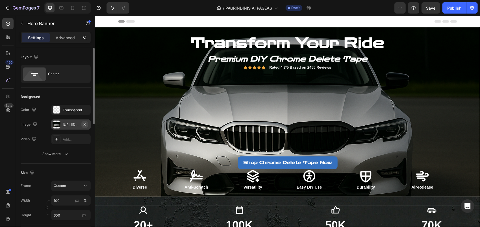
click at [86, 125] on icon "button" at bounding box center [85, 124] width 2 height 2
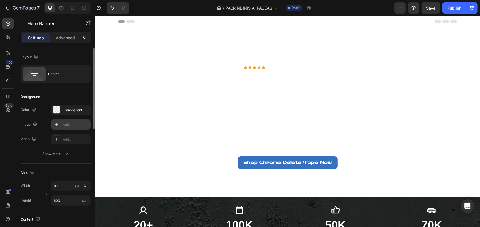
click at [68, 123] on div "Add..." at bounding box center [76, 124] width 27 height 5
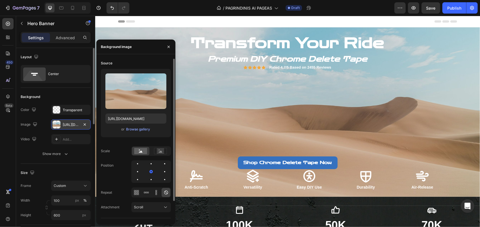
click at [141, 132] on div "or Browse gallery" at bounding box center [135, 129] width 61 height 7
click at [143, 131] on div "Browse gallery" at bounding box center [138, 129] width 24 height 5
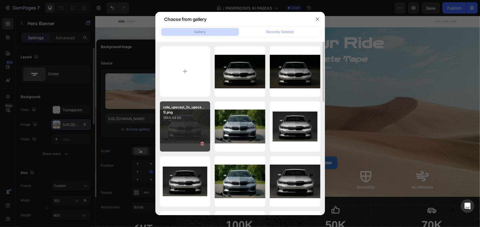
click at [182, 122] on div "zole_upscayl_2x_upsca...1).png 1844.44 kb" at bounding box center [185, 126] width 51 height 51
type input "[URL][DOMAIN_NAME]"
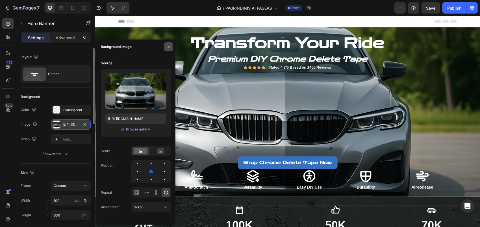
click at [170, 48] on icon "button" at bounding box center [168, 47] width 5 height 5
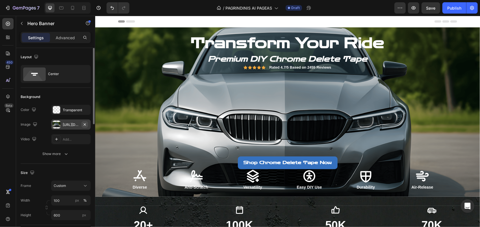
click at [86, 123] on icon "button" at bounding box center [85, 124] width 2 height 2
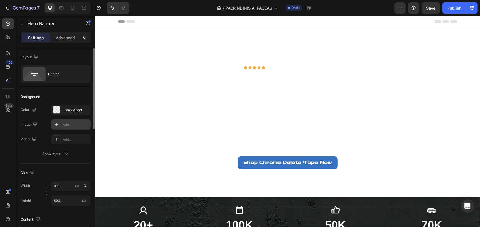
click at [63, 126] on div "Add..." at bounding box center [76, 124] width 27 height 5
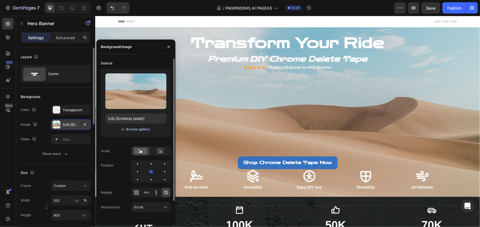
click at [130, 129] on div "Browse gallery" at bounding box center [138, 129] width 24 height 5
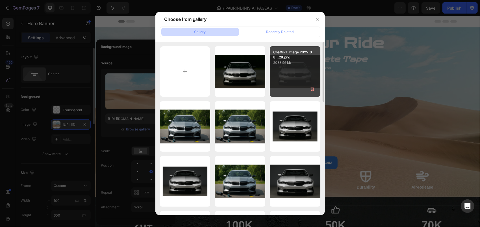
click at [286, 83] on div "ChatGPT Image 2025-08...28.png 2088.96 kb" at bounding box center [295, 71] width 51 height 51
type input "[URL][DOMAIN_NAME]"
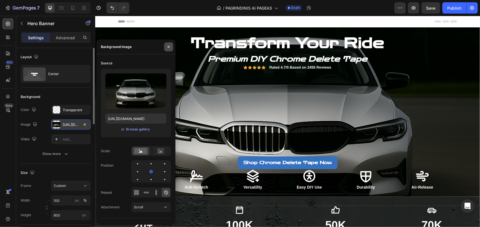
click at [166, 49] on icon "button" at bounding box center [168, 47] width 5 height 5
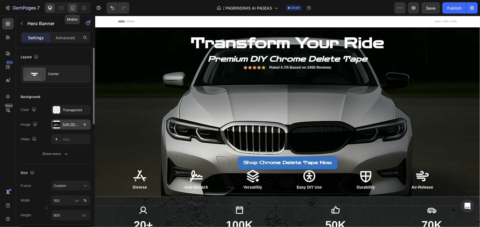
click at [74, 8] on icon at bounding box center [73, 8] width 6 height 6
type input "500"
type input "100%"
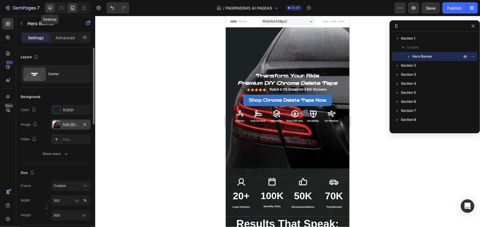
click at [51, 7] on icon at bounding box center [50, 8] width 6 height 6
type input "600"
type input "1200"
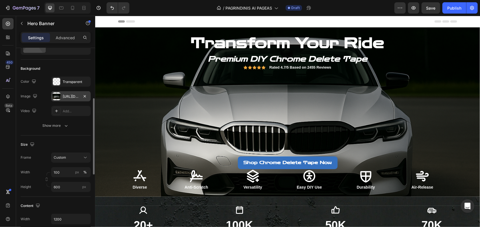
scroll to position [57, 0]
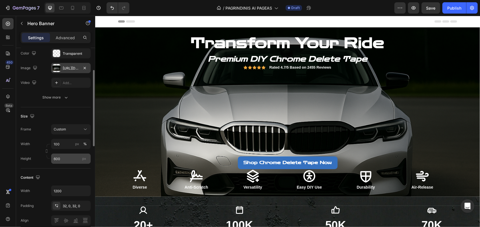
click at [86, 159] on span "px" at bounding box center [84, 159] width 4 height 4
click at [86, 159] on input "600" at bounding box center [71, 159] width 40 height 10
click at [86, 159] on span "px" at bounding box center [84, 159] width 4 height 4
click at [86, 159] on input "600" at bounding box center [71, 159] width 40 height 10
click at [76, 129] on div "Custom" at bounding box center [68, 129] width 28 height 5
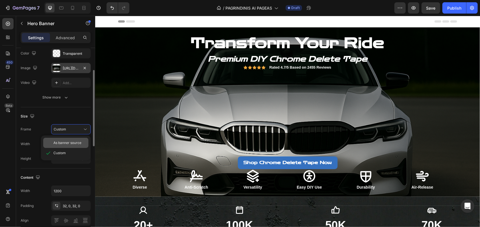
click at [72, 141] on span "As banner source" at bounding box center [67, 142] width 28 height 5
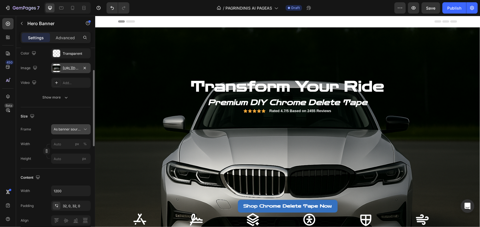
click at [76, 128] on span "As banner source" at bounding box center [68, 129] width 28 height 5
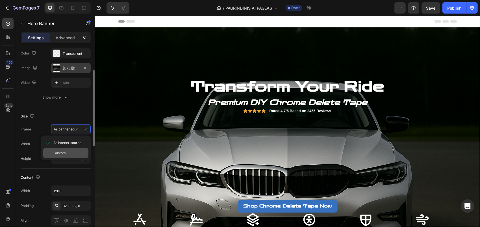
click at [67, 154] on div "Custom" at bounding box center [69, 153] width 33 height 5
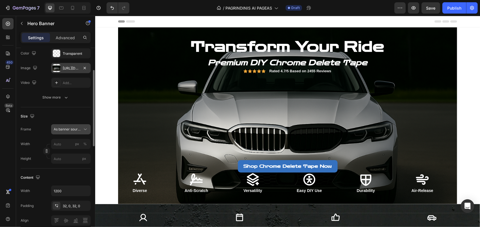
click at [74, 133] on button "As banner source" at bounding box center [71, 129] width 40 height 10
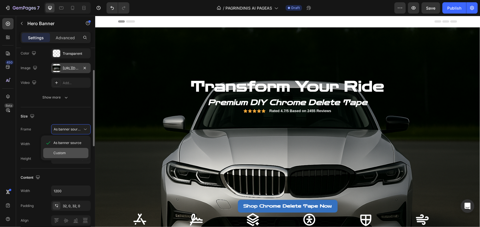
click at [64, 151] on span "Custom" at bounding box center [59, 153] width 12 height 5
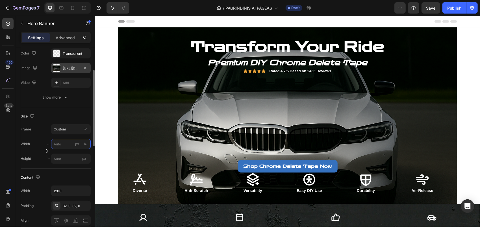
click at [67, 144] on input "px %" at bounding box center [71, 144] width 40 height 10
click at [74, 157] on p "Full 100%" at bounding box center [69, 157] width 33 height 5
type input "100"
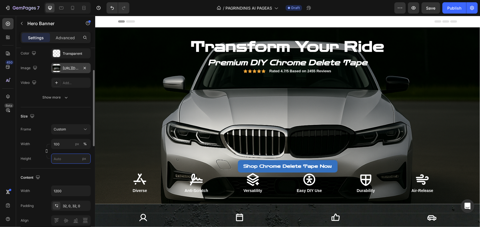
click at [69, 158] on input "px" at bounding box center [71, 159] width 40 height 10
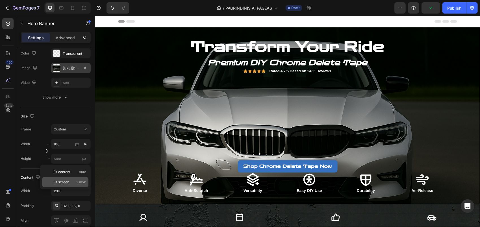
click at [70, 180] on p "Fit screen 100vh" at bounding box center [69, 182] width 33 height 5
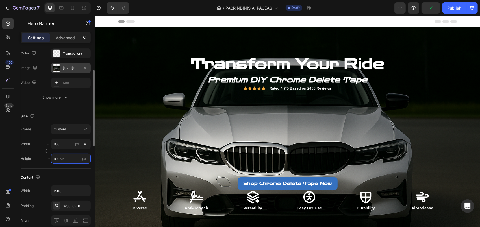
click at [72, 160] on input "100 vh" at bounding box center [71, 159] width 40 height 10
click at [58, 157] on input "100 vh" at bounding box center [71, 159] width 40 height 10
drag, startPoint x: 59, startPoint y: 158, endPoint x: 53, endPoint y: 159, distance: 5.8
click at [52, 159] on input "100 vh" at bounding box center [71, 159] width 40 height 10
type input "80 vh"
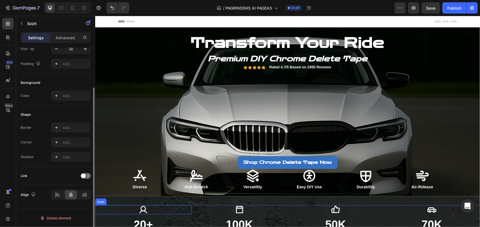
click at [114, 211] on div "Icon" at bounding box center [143, 209] width 96 height 9
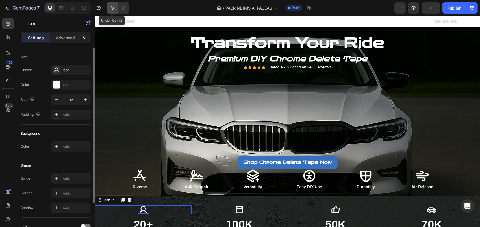
click at [112, 4] on button "Undo/Redo" at bounding box center [112, 7] width 11 height 11
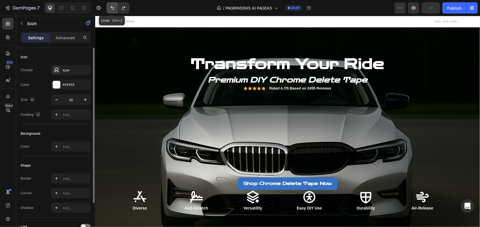
click at [112, 7] on icon "Undo/Redo" at bounding box center [112, 8] width 3 height 4
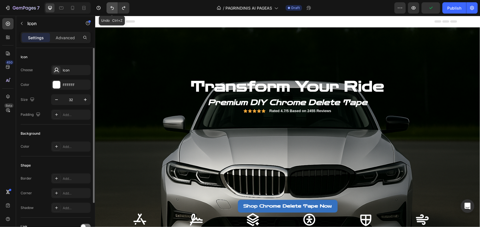
click at [112, 7] on icon "Undo/Redo" at bounding box center [112, 8] width 3 height 4
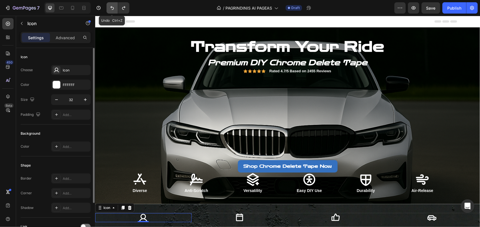
click at [112, 7] on icon "Undo/Redo" at bounding box center [112, 8] width 3 height 4
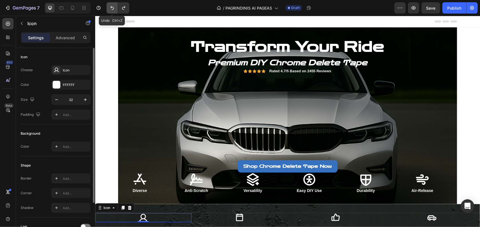
click at [112, 7] on icon "Undo/Redo" at bounding box center [112, 8] width 3 height 4
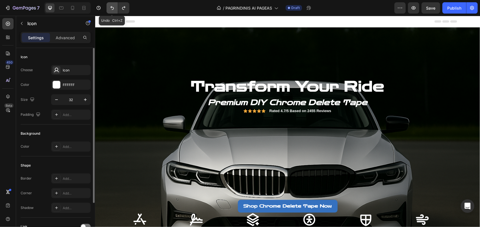
click at [112, 7] on icon "Undo/Redo" at bounding box center [112, 8] width 3 height 4
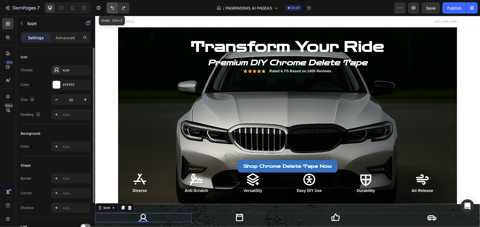
click at [112, 7] on icon "Undo/Redo" at bounding box center [112, 8] width 3 height 4
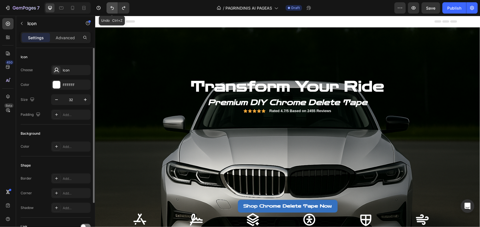
click at [112, 7] on icon "Undo/Redo" at bounding box center [112, 8] width 3 height 4
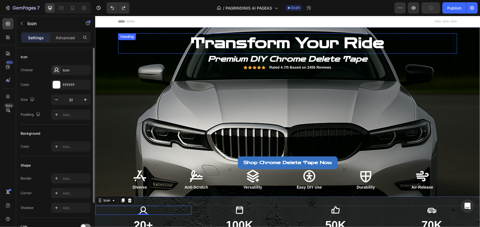
click at [178, 44] on h2 "Transform Your Ride" at bounding box center [287, 43] width 339 height 20
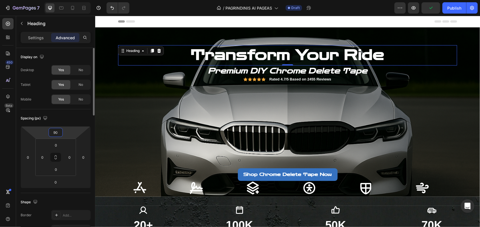
type input "94"
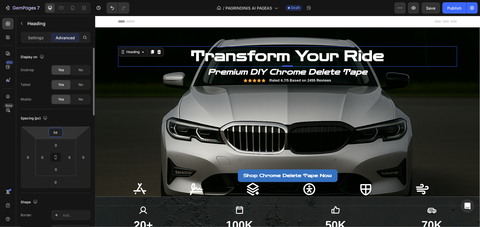
drag, startPoint x: 67, startPoint y: 137, endPoint x: 70, endPoint y: 120, distance: 17.8
click at [70, 0] on html "7 Version history / PAGRINDINIS AI PAGEAS Draft Preview Save Publish 450 Beta S…" at bounding box center [240, 0] width 480 height 0
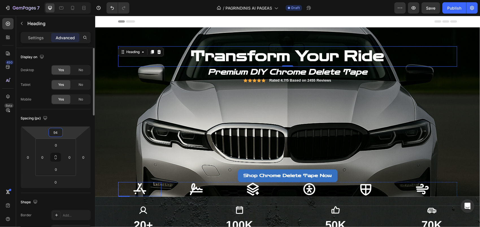
click at [120, 186] on div "Icon" at bounding box center [139, 189] width 43 height 14
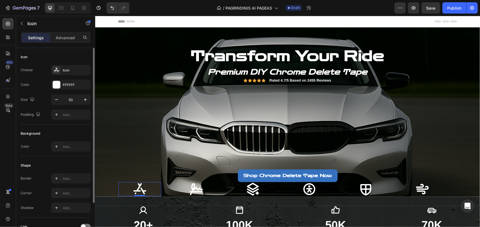
click at [68, 43] on div "Settings Advanced" at bounding box center [56, 37] width 70 height 11
click at [69, 38] on p "Advanced" at bounding box center [65, 38] width 19 height 6
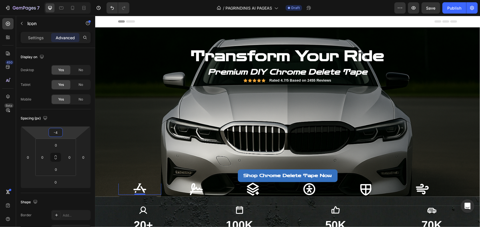
type input "0"
click at [69, 0] on html "7 Version history / PAGRINDINIS AI PAGEAS Draft Preview Save Publish 450 Beta S…" at bounding box center [240, 0] width 480 height 0
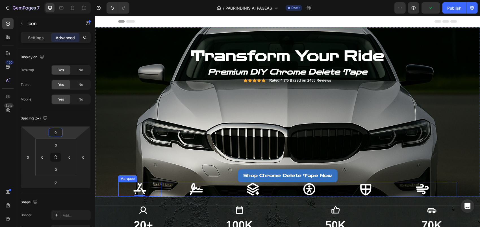
click at [163, 187] on div "Icon 0 Diverse Text Block" at bounding box center [146, 193] width 57 height 22
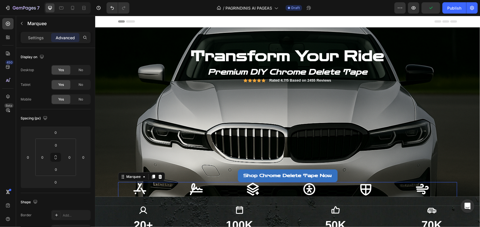
click at [163, 183] on div "Icon Diverse Text Block" at bounding box center [146, 193] width 57 height 22
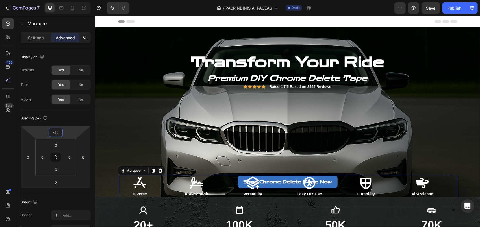
drag, startPoint x: 70, startPoint y: 133, endPoint x: 77, endPoint y: 139, distance: 10.1
click at [77, 0] on html "7 Version history / PAGRINDINIS AI PAGEAS Draft Preview Save Publish 450 Beta S…" at bounding box center [240, 0] width 480 height 0
click at [112, 8] on icon "Undo/Redo" at bounding box center [112, 8] width 6 height 6
click at [113, 8] on icon "Undo/Redo" at bounding box center [112, 8] width 6 height 6
type input "0"
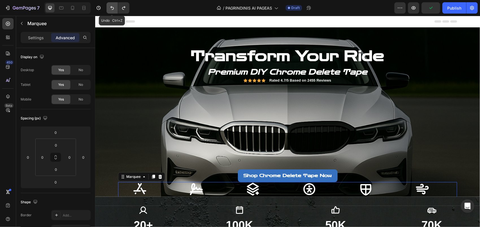
click at [113, 8] on icon "Undo/Redo" at bounding box center [112, 8] width 6 height 6
click at [113, 10] on icon "Undo/Redo" at bounding box center [112, 8] width 6 height 6
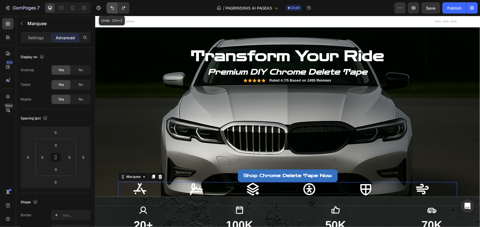
click at [113, 9] on icon "Undo/Redo" at bounding box center [112, 8] width 3 height 4
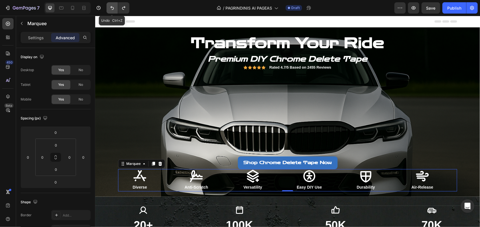
click at [113, 9] on icon "Undo/Redo" at bounding box center [112, 8] width 3 height 4
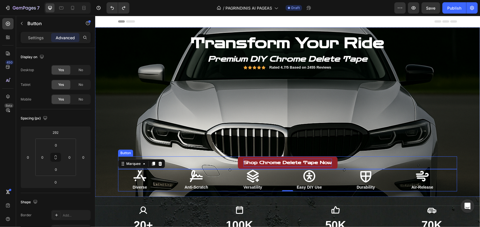
click at [266, 161] on p "Shop Chrome Delete Tape Now" at bounding box center [287, 163] width 88 height 8
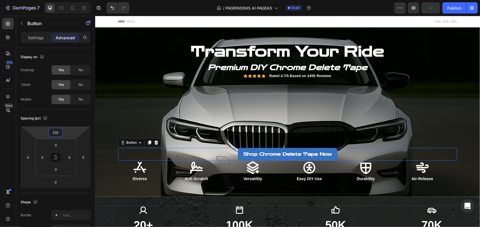
drag, startPoint x: 70, startPoint y: 134, endPoint x: 40, endPoint y: 94, distance: 49.8
click at [70, 0] on html "7 Version history / PAGRINDINIS AI PAGEAS Draft Preview Publish 450 Beta Sectio…" at bounding box center [240, 0] width 480 height 0
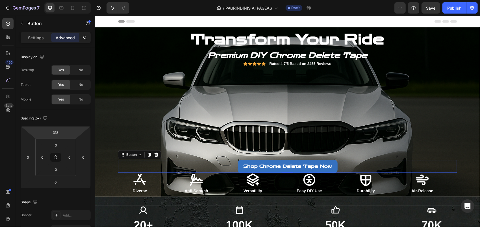
type input "320"
drag, startPoint x: 68, startPoint y: 132, endPoint x: 72, endPoint y: 119, distance: 13.0
click at [72, 0] on html "7 Version history / PAGRINDINIS AI PAGEAS Draft Preview Save Publish 450 Beta S…" at bounding box center [240, 0] width 480 height 0
click at [365, 216] on div "Icon 50K Heading Recommendations Text block" at bounding box center [335, 225] width 96 height 38
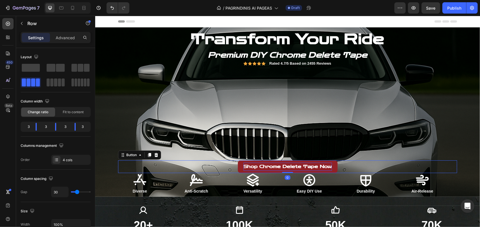
click at [272, 169] on p "Shop Chrome Delete Tape Now" at bounding box center [287, 167] width 88 height 8
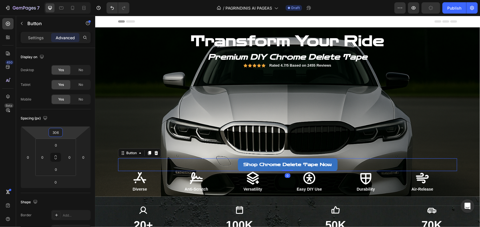
type input "308"
drag, startPoint x: 69, startPoint y: 133, endPoint x: 51, endPoint y: 137, distance: 18.1
click at [71, 0] on html "7 Version history / PAGRINDINIS AI PAGEAS Draft Preview Publish 450 Beta Sectio…" at bounding box center [240, 0] width 480 height 0
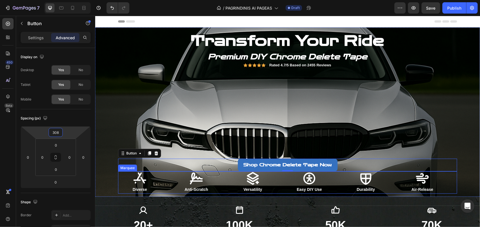
click at [161, 176] on div "Icon Diverse Text Block" at bounding box center [146, 182] width 57 height 22
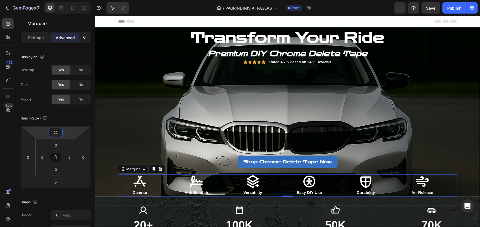
type input "24"
drag, startPoint x: 66, startPoint y: 135, endPoint x: 68, endPoint y: 132, distance: 3.8
click at [68, 0] on html "7 Version history / PAGRINDINIS AI PAGEAS Draft Preview Save Publish 450 Beta S…" at bounding box center [240, 0] width 480 height 0
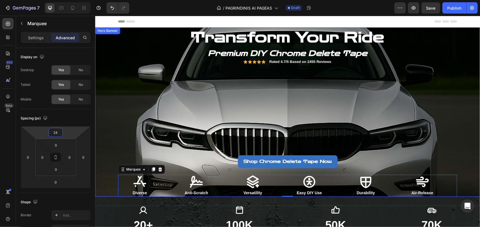
click at [421, 134] on div "Shop Chrome Delete Tape Now Button" at bounding box center [287, 118] width 339 height 100
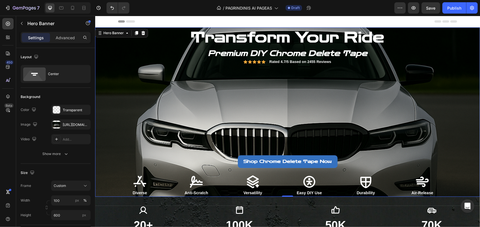
click at [118, 99] on div "Shop Chrome Delete Tape Now Button" at bounding box center [287, 118] width 339 height 100
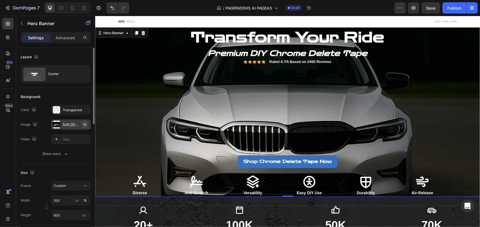
click at [87, 125] on button "button" at bounding box center [84, 124] width 7 height 7
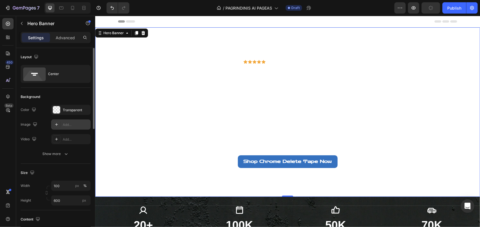
click at [66, 126] on div "Add..." at bounding box center [76, 124] width 27 height 5
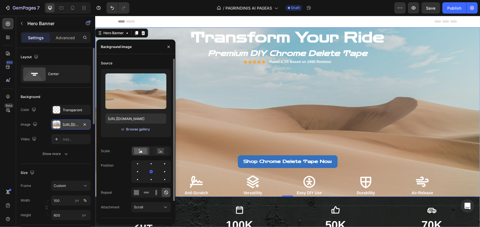
click at [144, 131] on div "Browse gallery" at bounding box center [138, 129] width 24 height 5
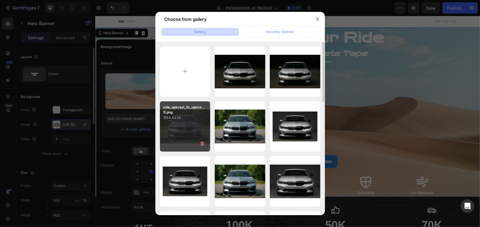
click at [195, 126] on div "zole_upscayl_2x_upsca...1).png 1844.44 kb" at bounding box center [185, 126] width 51 height 51
type input "[URL][DOMAIN_NAME]"
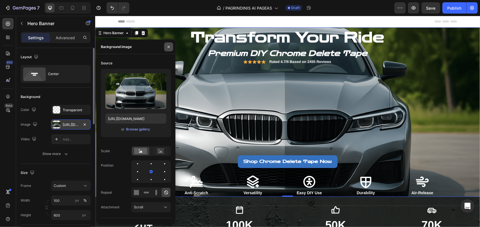
click at [168, 49] on button "button" at bounding box center [168, 46] width 9 height 9
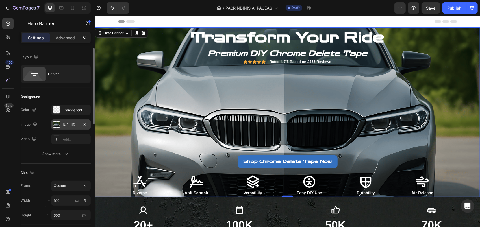
click at [125, 111] on div "Shop Chrome Delete Tape Now Button" at bounding box center [287, 118] width 339 height 100
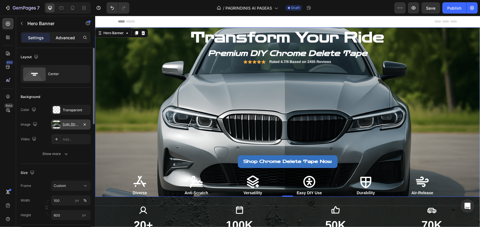
click at [73, 35] on p "Advanced" at bounding box center [65, 38] width 19 height 6
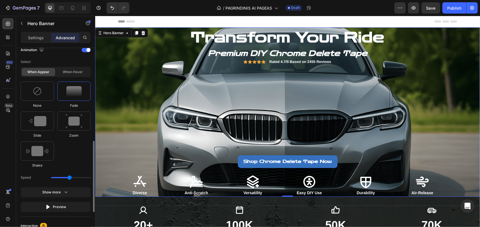
scroll to position [283, 0]
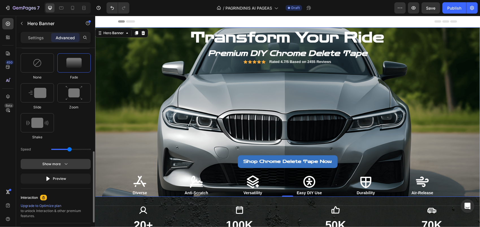
click at [70, 174] on button "Show more" at bounding box center [56, 179] width 70 height 10
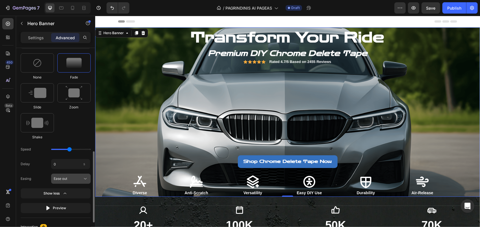
click at [81, 181] on button "Ease out" at bounding box center [71, 179] width 40 height 10
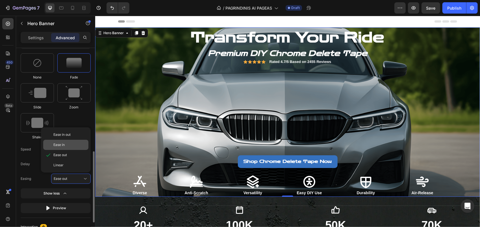
click at [76, 144] on div "Ease in" at bounding box center [69, 144] width 33 height 5
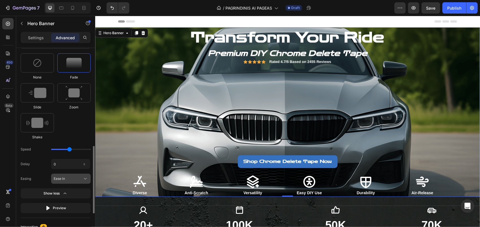
click at [77, 174] on button "Ease in" at bounding box center [71, 179] width 40 height 10
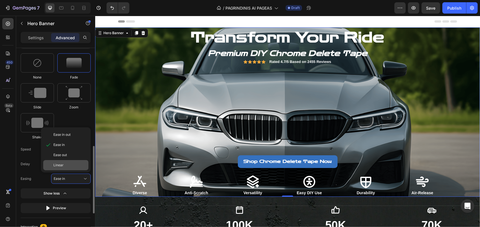
click at [71, 163] on div "Linear" at bounding box center [69, 165] width 33 height 5
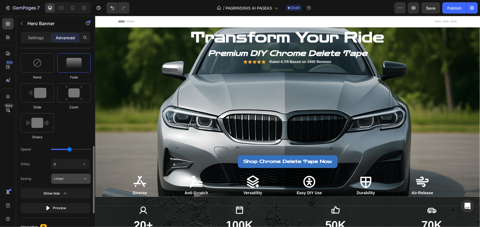
click at [70, 176] on div "Linear" at bounding box center [68, 178] width 28 height 5
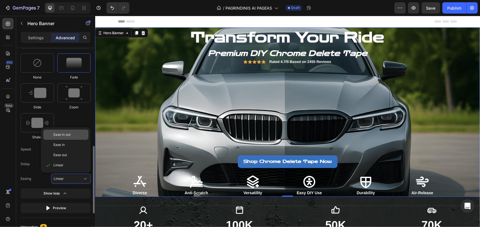
click at [70, 135] on span "Ease in out" at bounding box center [61, 134] width 17 height 5
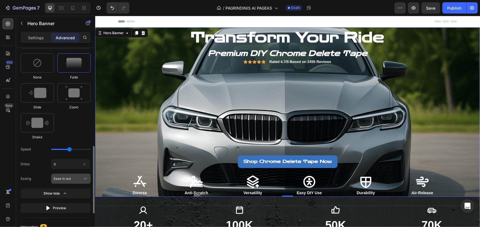
click at [68, 179] on span "Ease in out" at bounding box center [62, 178] width 17 height 5
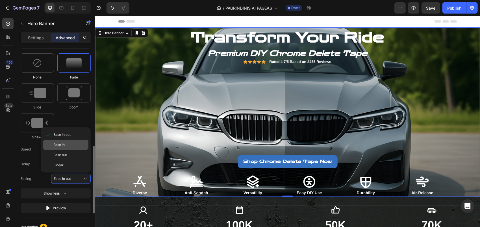
click at [68, 144] on div "Ease in" at bounding box center [69, 144] width 33 height 5
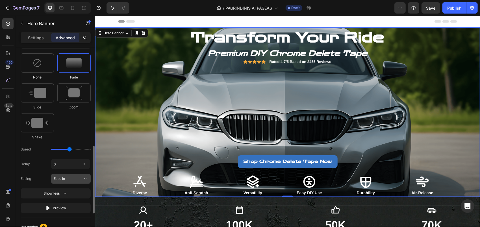
click at [68, 176] on div "Ease in" at bounding box center [68, 178] width 28 height 5
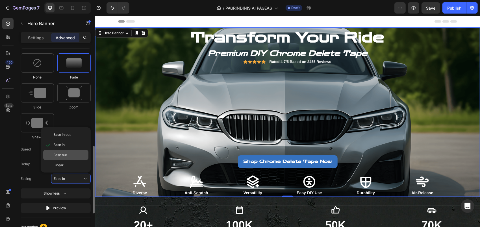
click at [68, 156] on div "Ease out" at bounding box center [69, 155] width 33 height 5
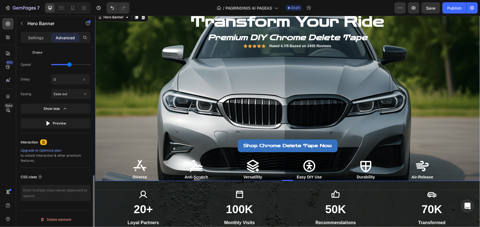
scroll to position [0, 0]
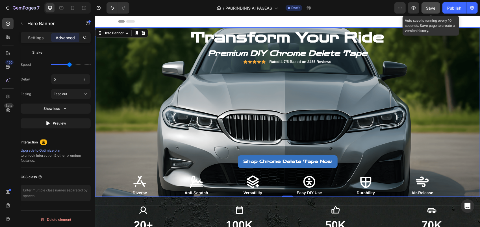
click at [430, 7] on span "Save" at bounding box center [430, 8] width 9 height 5
